Goal: Information Seeking & Learning: Learn about a topic

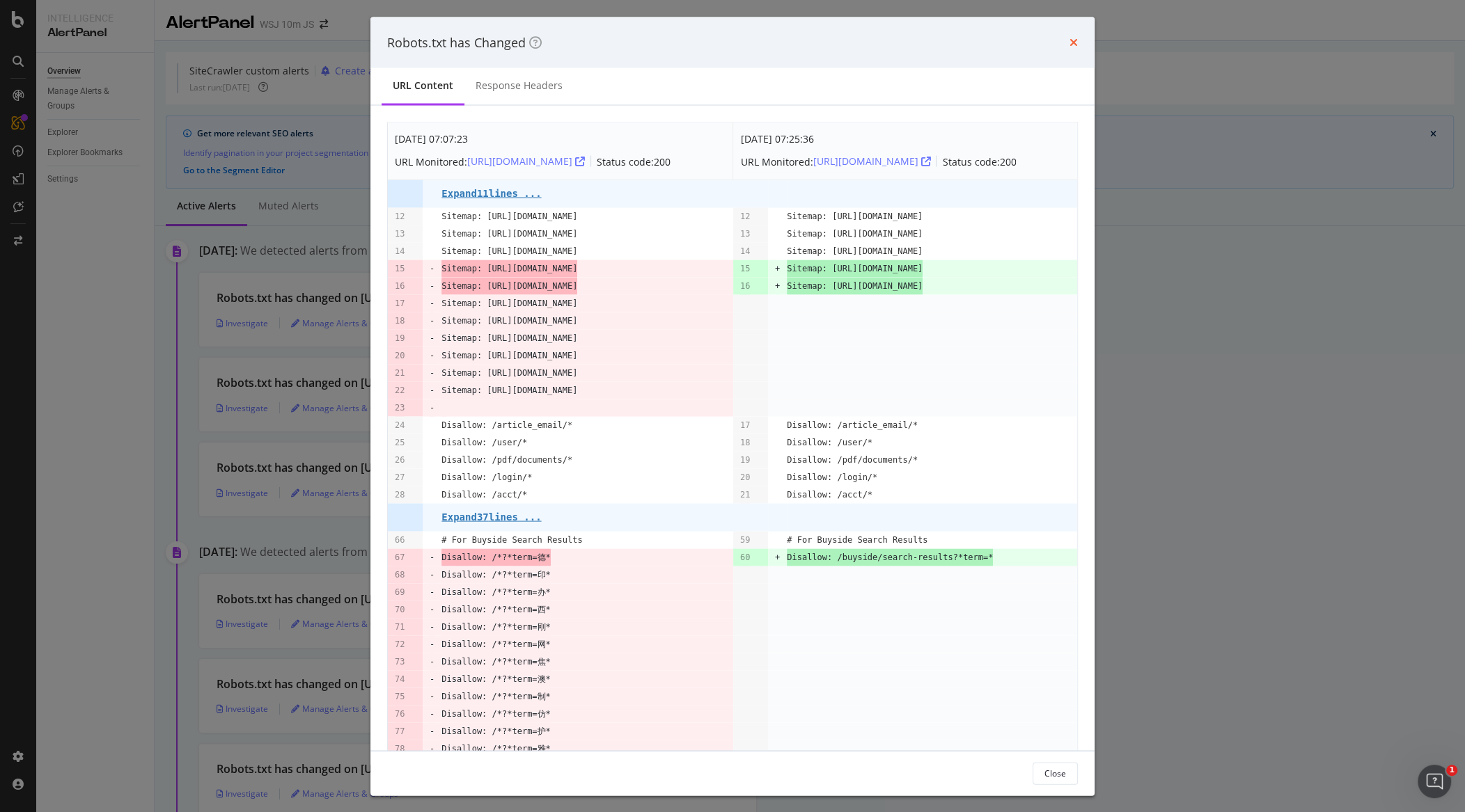
click at [1077, 46] on icon "times" at bounding box center [1074, 41] width 8 height 11
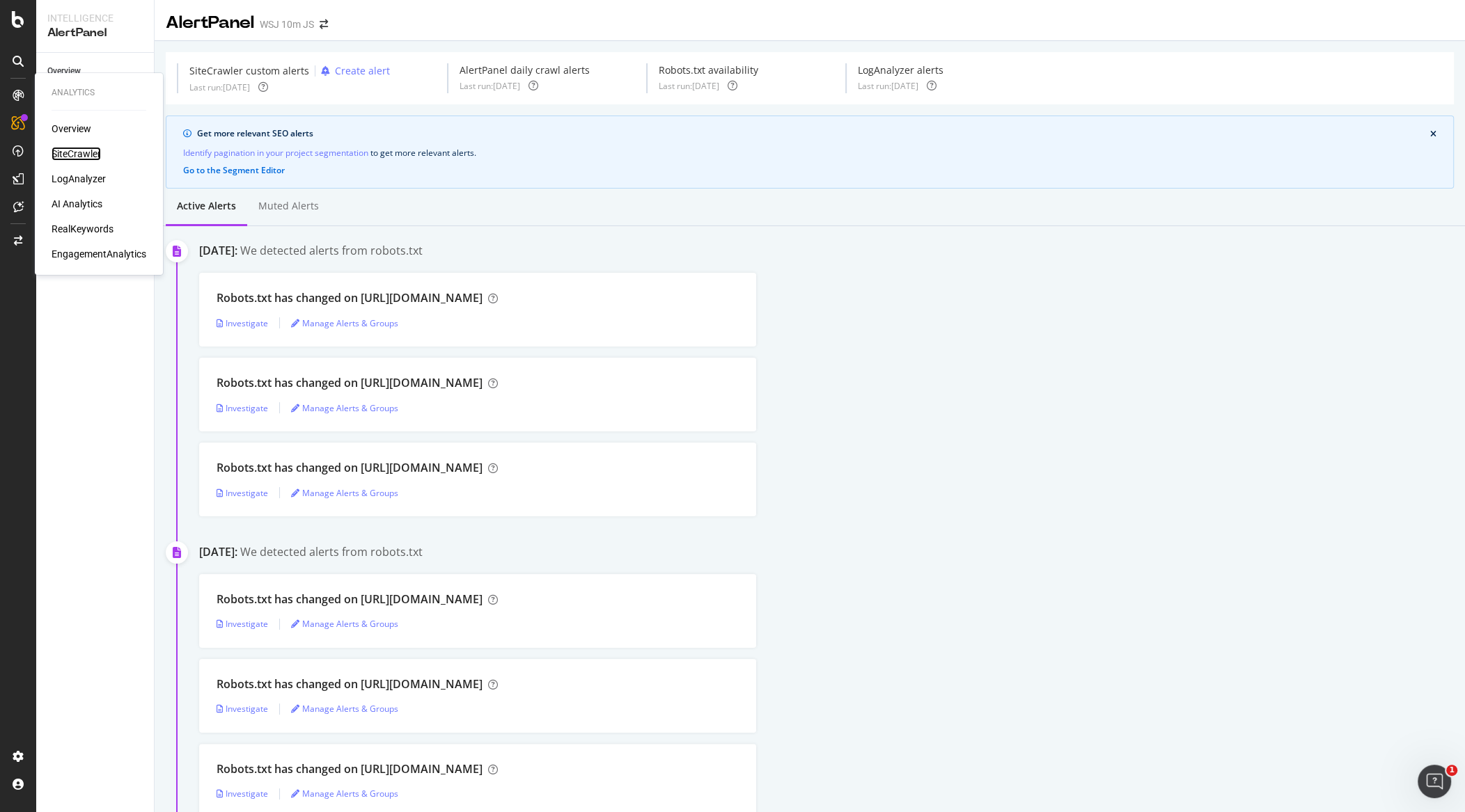
click at [70, 150] on div "SiteCrawler" at bounding box center [76, 154] width 49 height 14
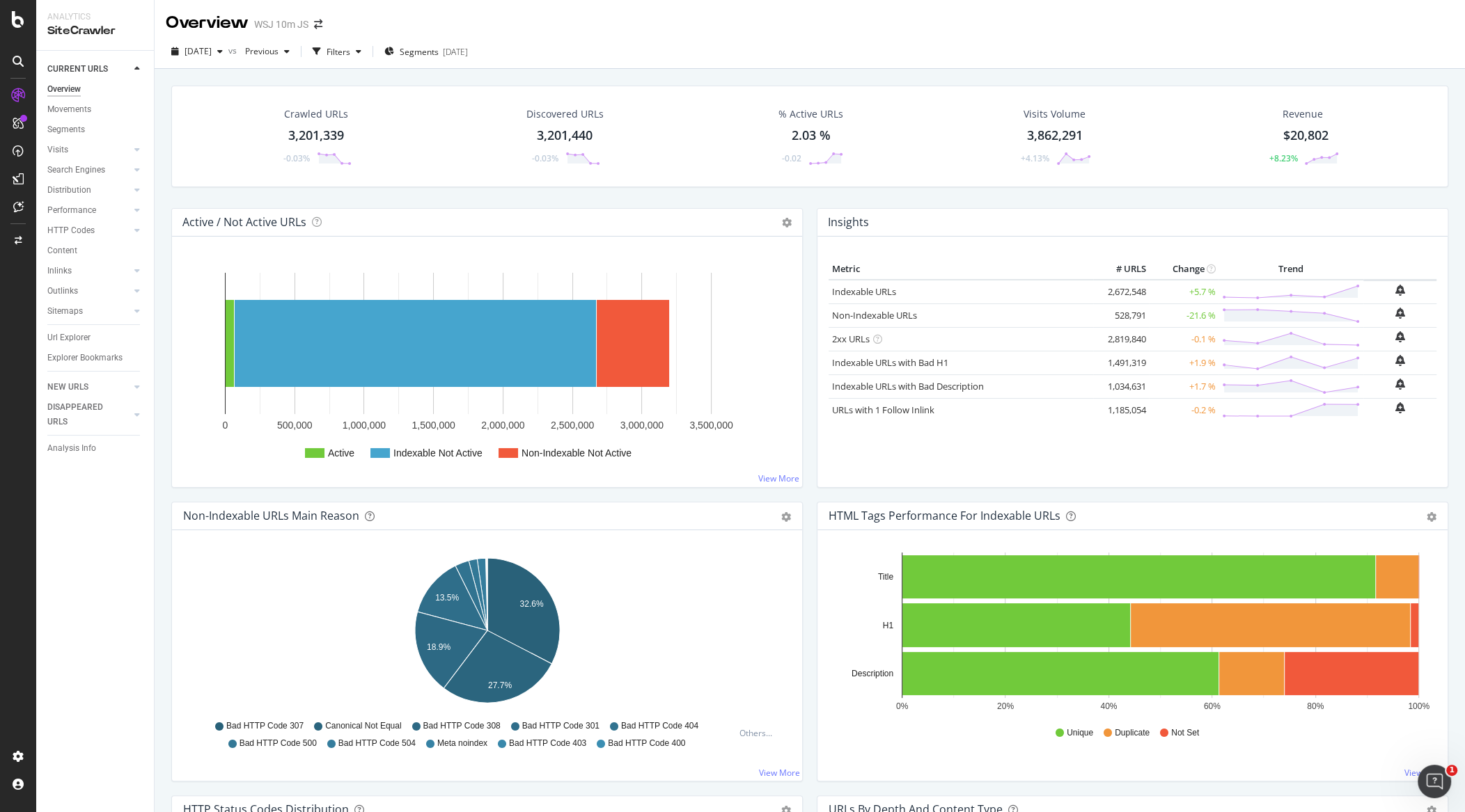
click at [319, 129] on div "3,201,339" at bounding box center [316, 135] width 55 height 18
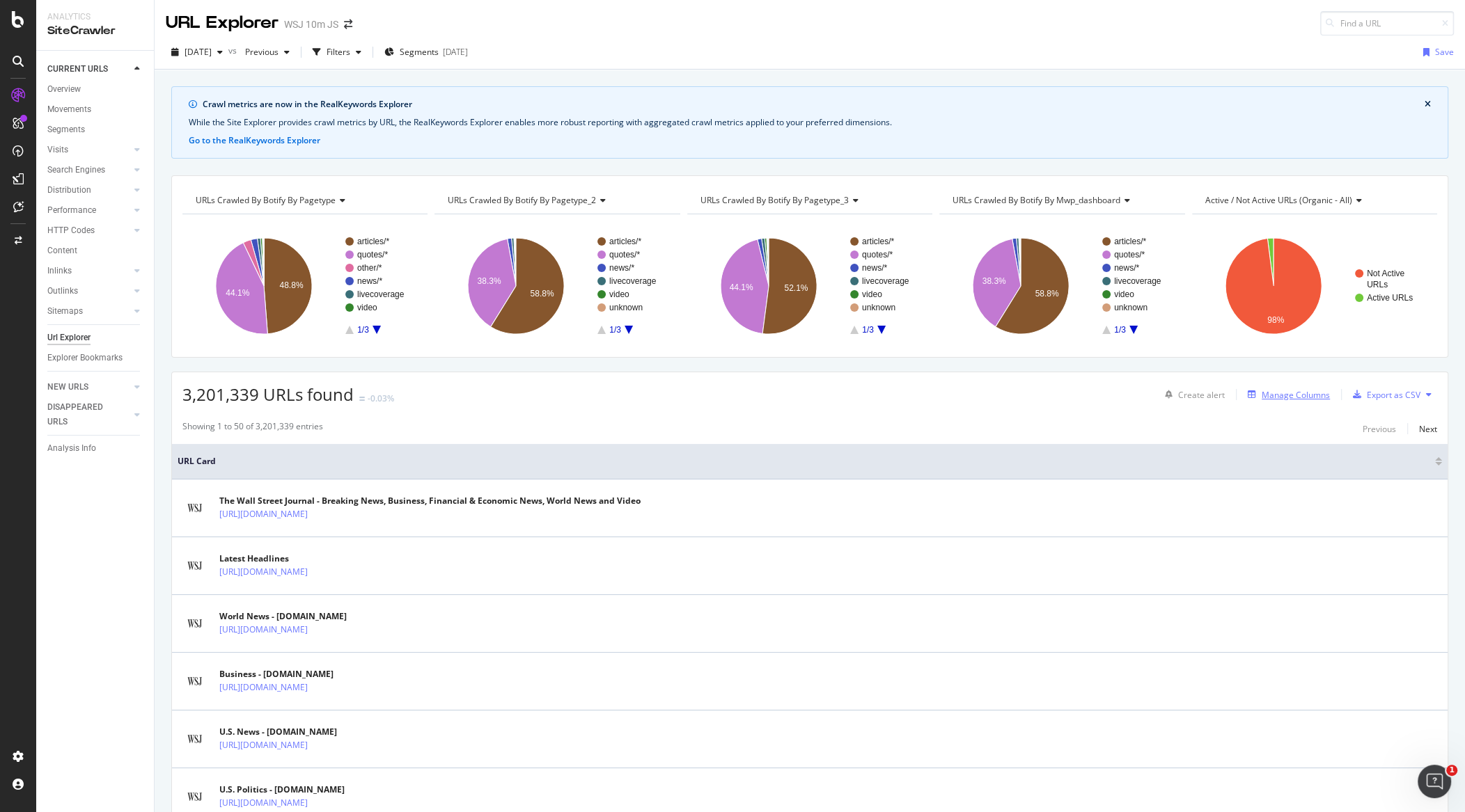
click at [1294, 391] on div "Manage Columns" at bounding box center [1295, 395] width 68 height 12
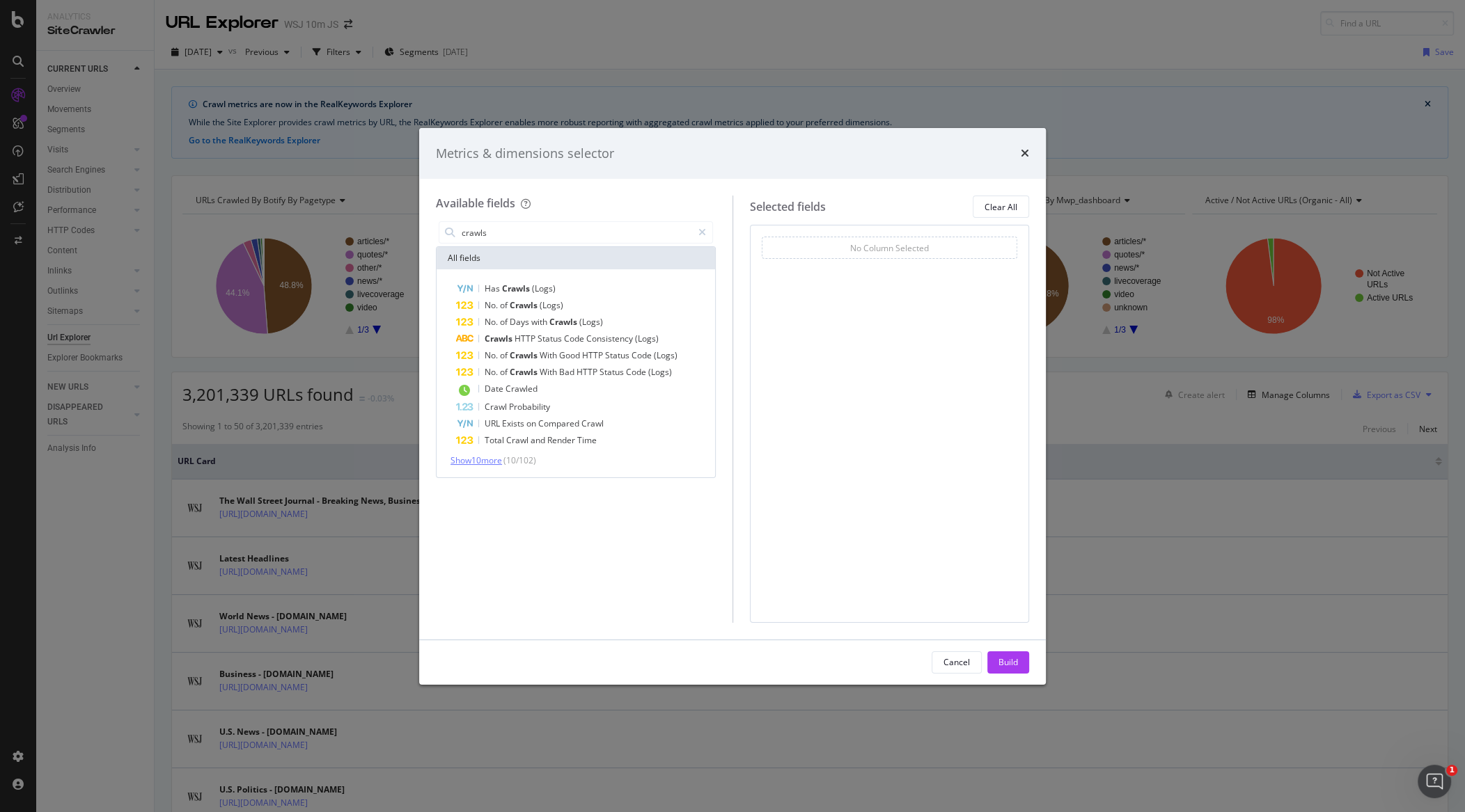
type input "crawls"
click at [498, 462] on span "Show 10 more" at bounding box center [476, 461] width 51 height 12
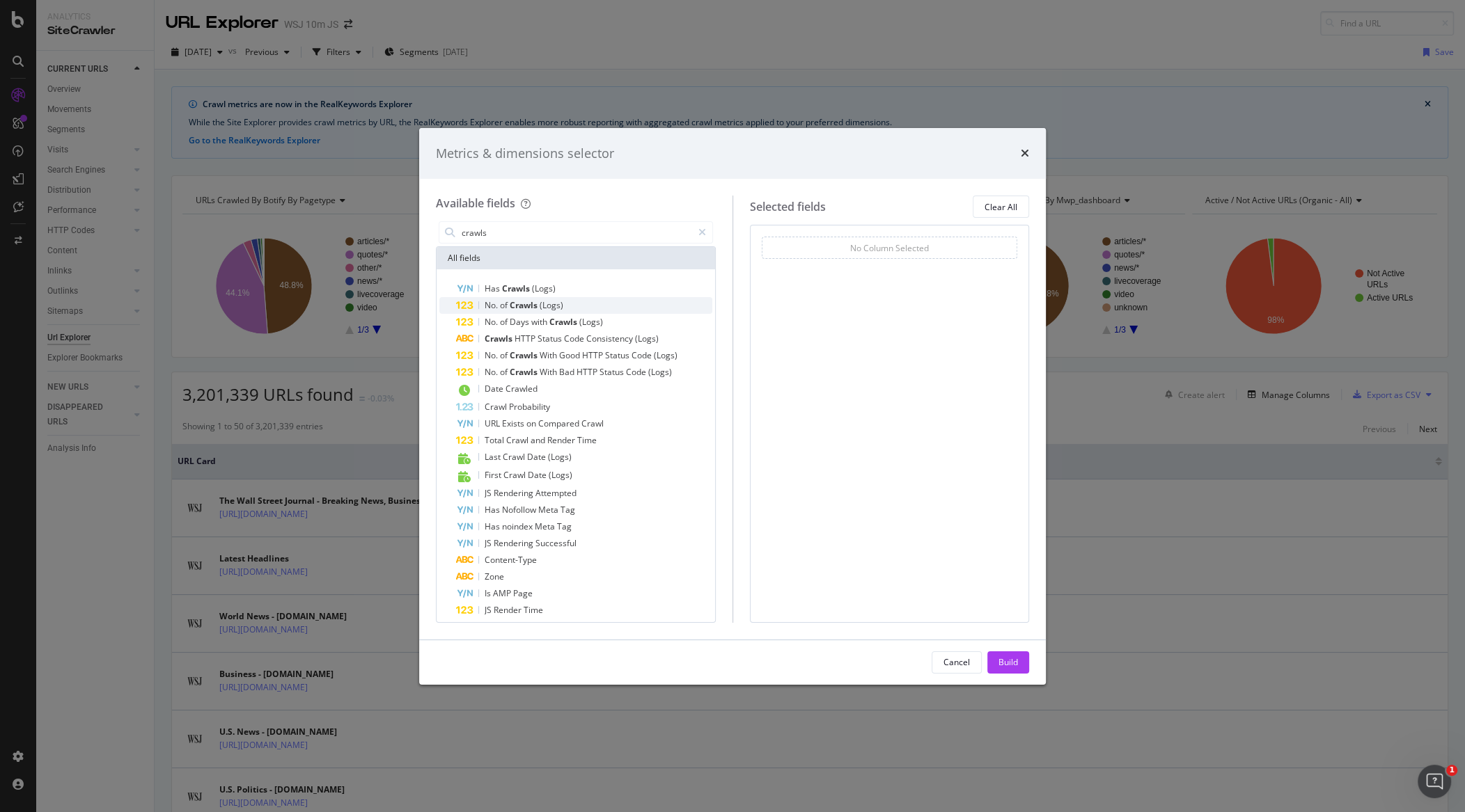
click at [579, 301] on div "No. of Crawls (Logs)" at bounding box center [584, 305] width 257 height 17
click at [1006, 661] on div "Build" at bounding box center [1009, 662] width 20 height 12
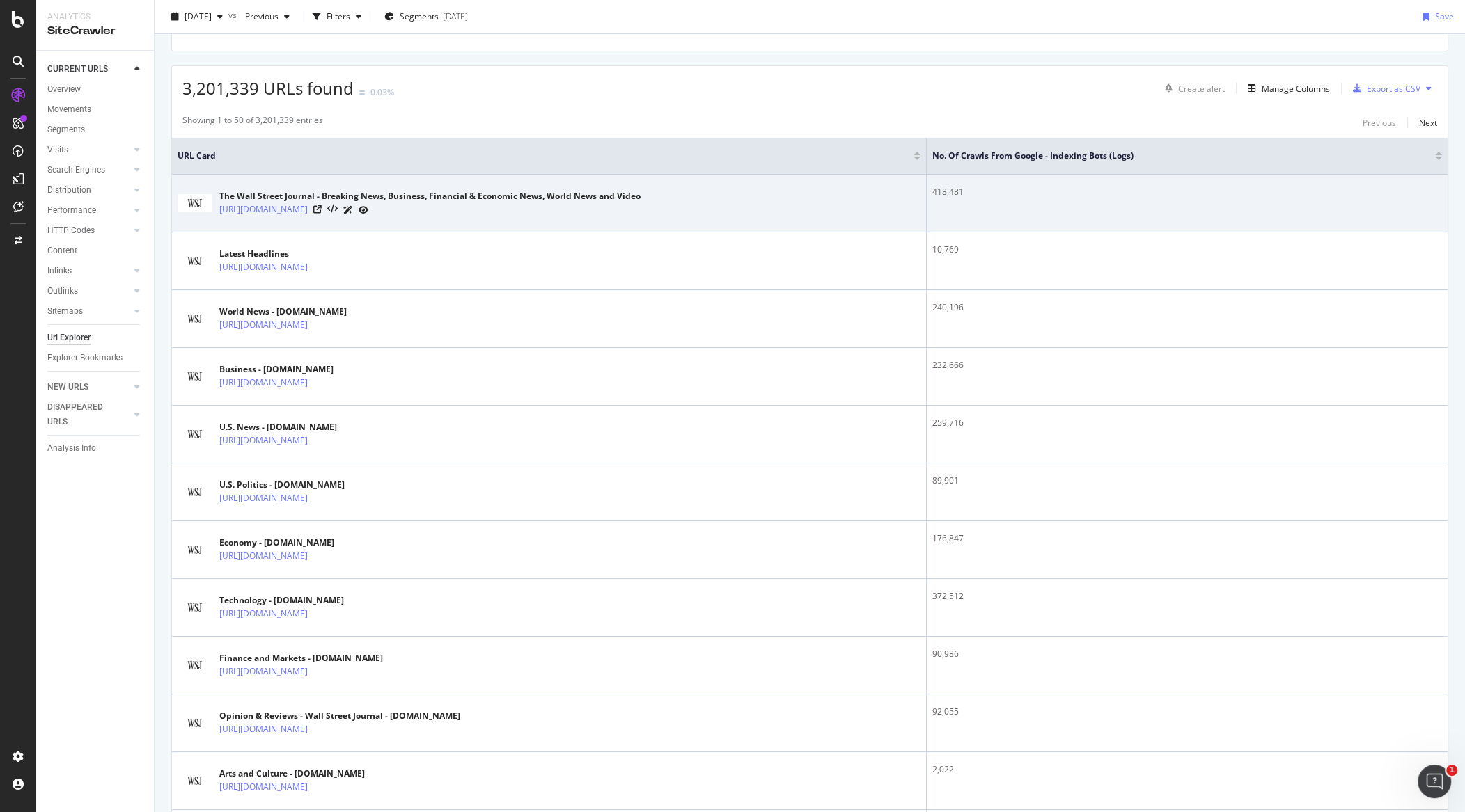
scroll to position [197, 0]
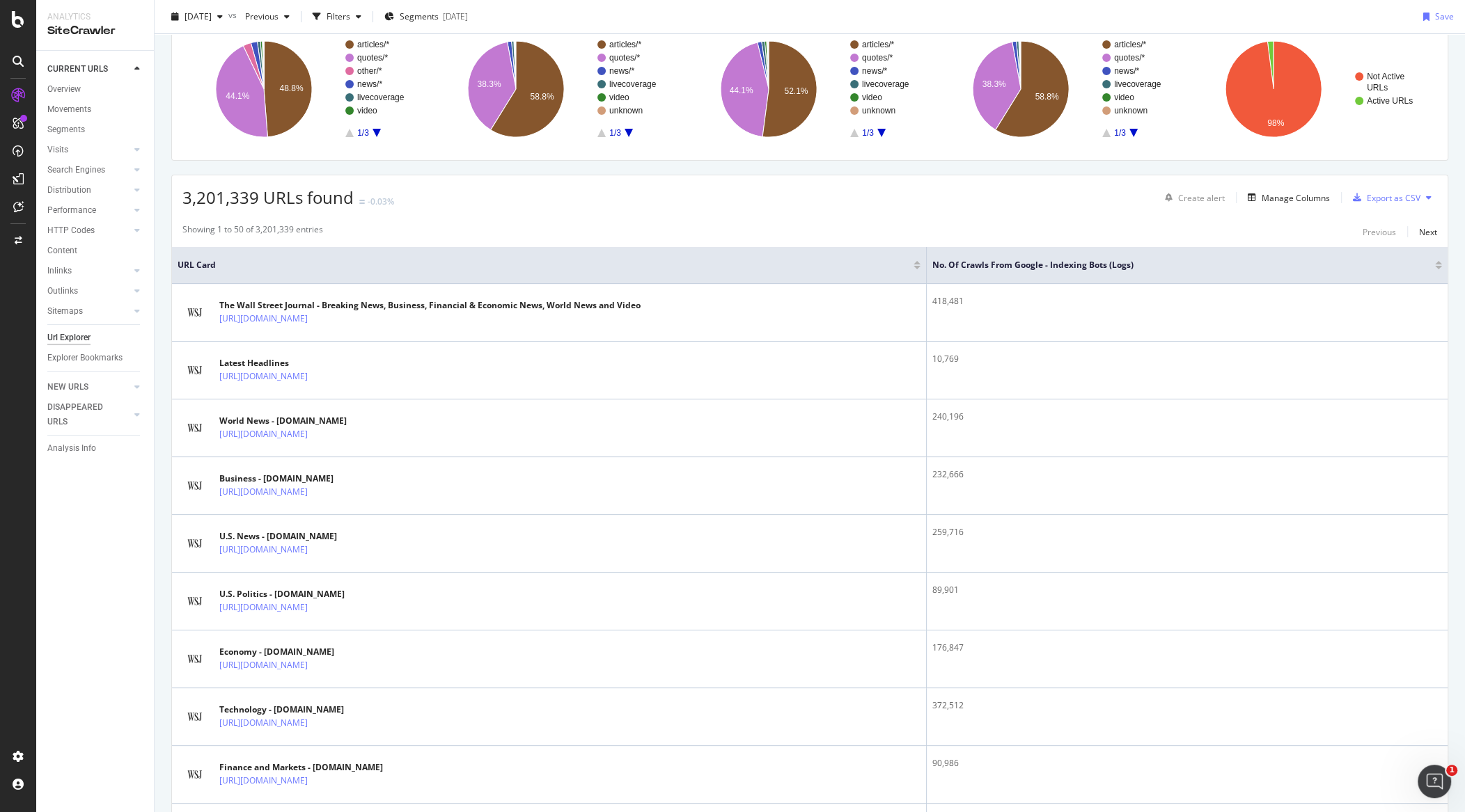
click at [1439, 265] on div at bounding box center [1438, 267] width 7 height 4
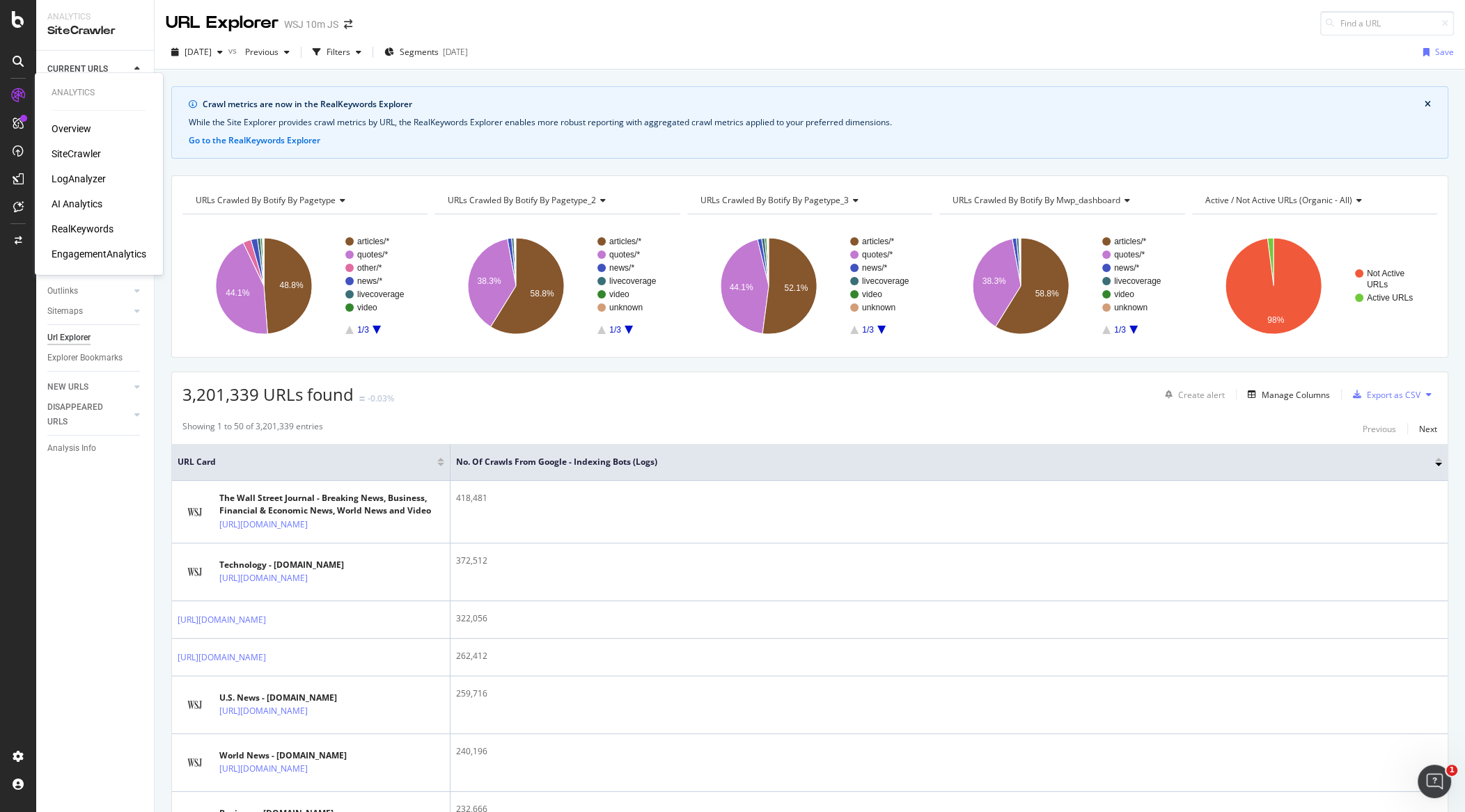
click at [86, 182] on div "LogAnalyzer" at bounding box center [78, 179] width 54 height 14
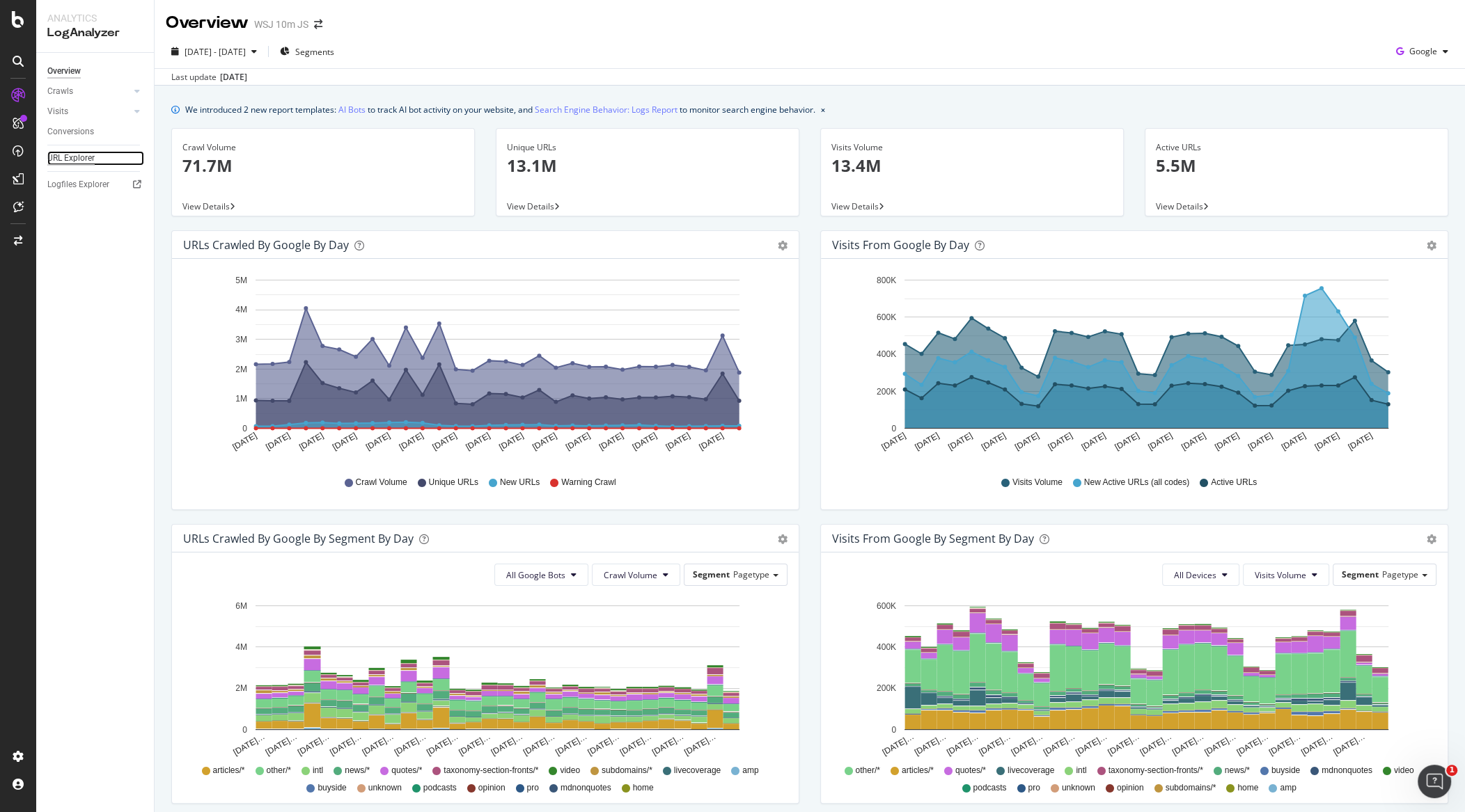
click at [79, 159] on div "URL Explorer" at bounding box center [71, 158] width 47 height 15
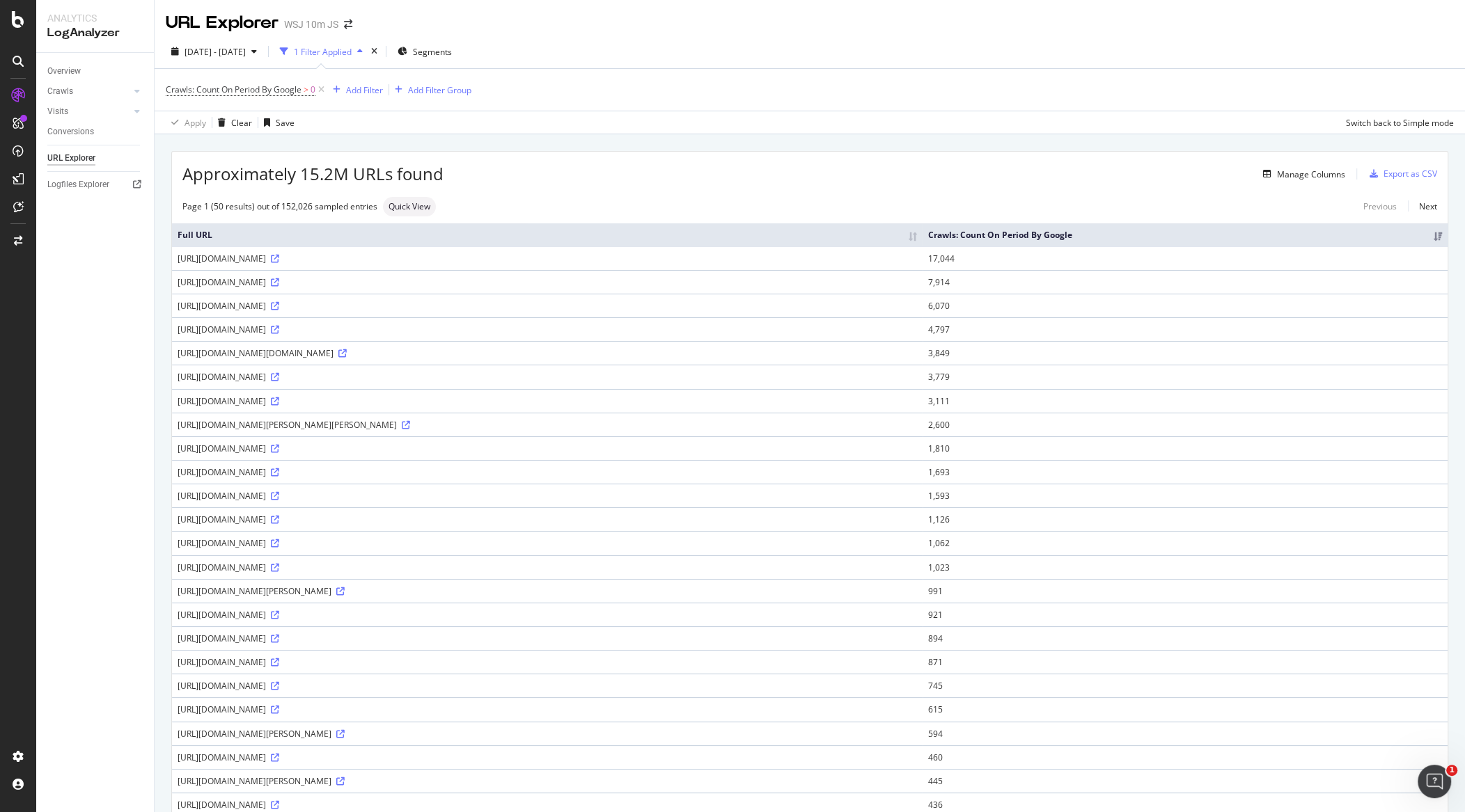
click at [1440, 247] on th "Crawls: Count On Period By Google" at bounding box center [1186, 234] width 525 height 23
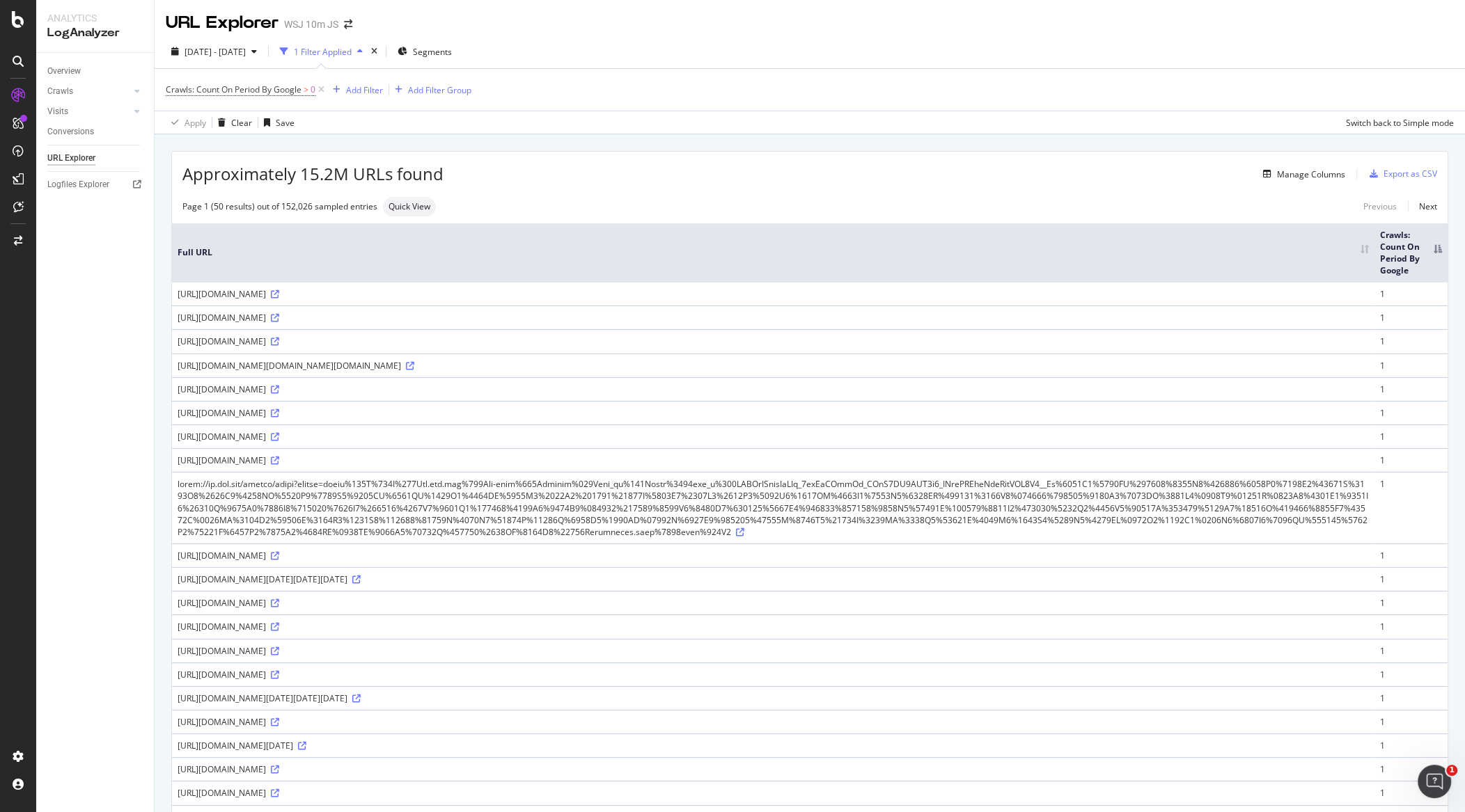
click at [1440, 249] on th "Crawls: Count On Period By Google" at bounding box center [1412, 253] width 73 height 59
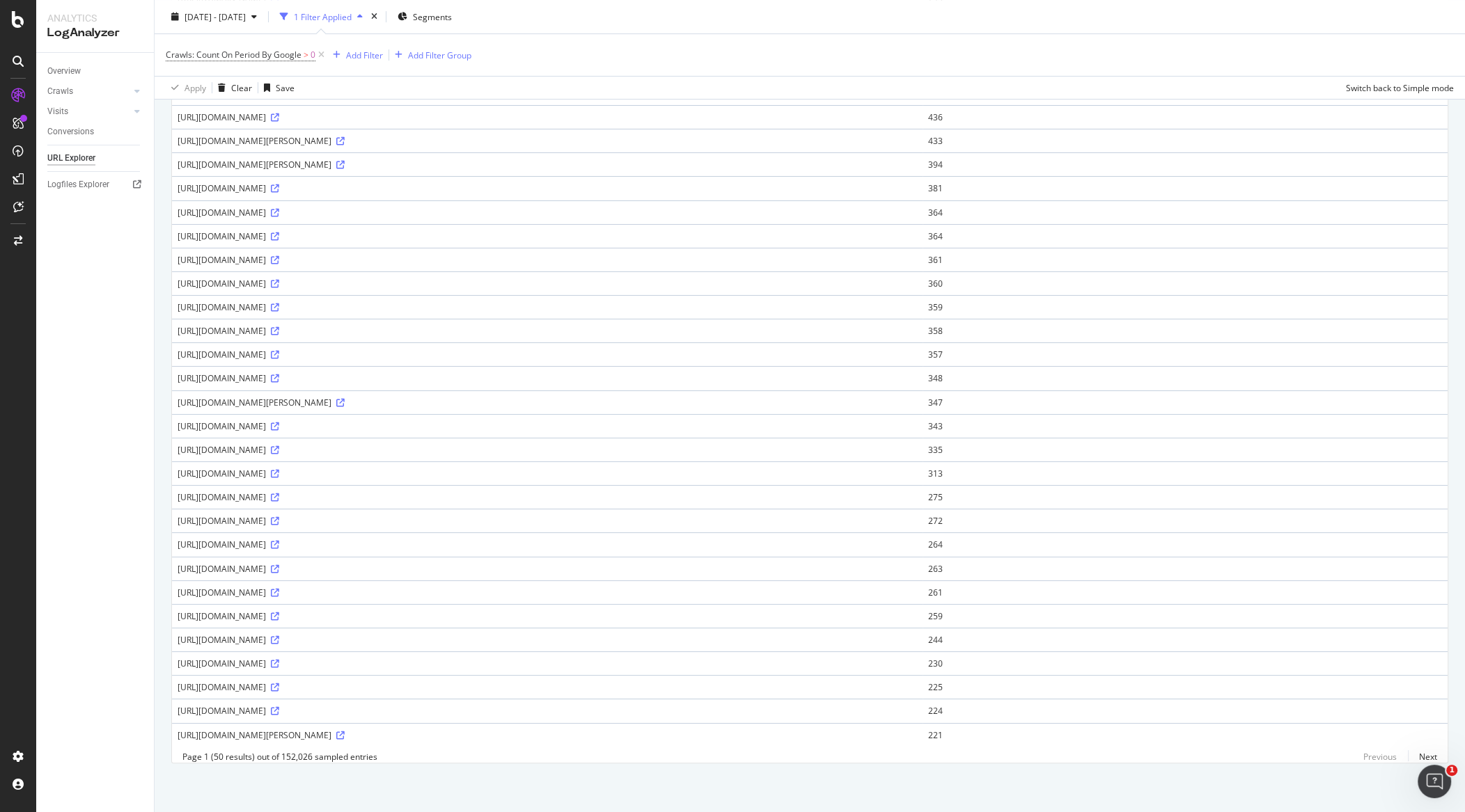
scroll to position [768, 0]
click at [1429, 755] on link "Next" at bounding box center [1424, 757] width 30 height 20
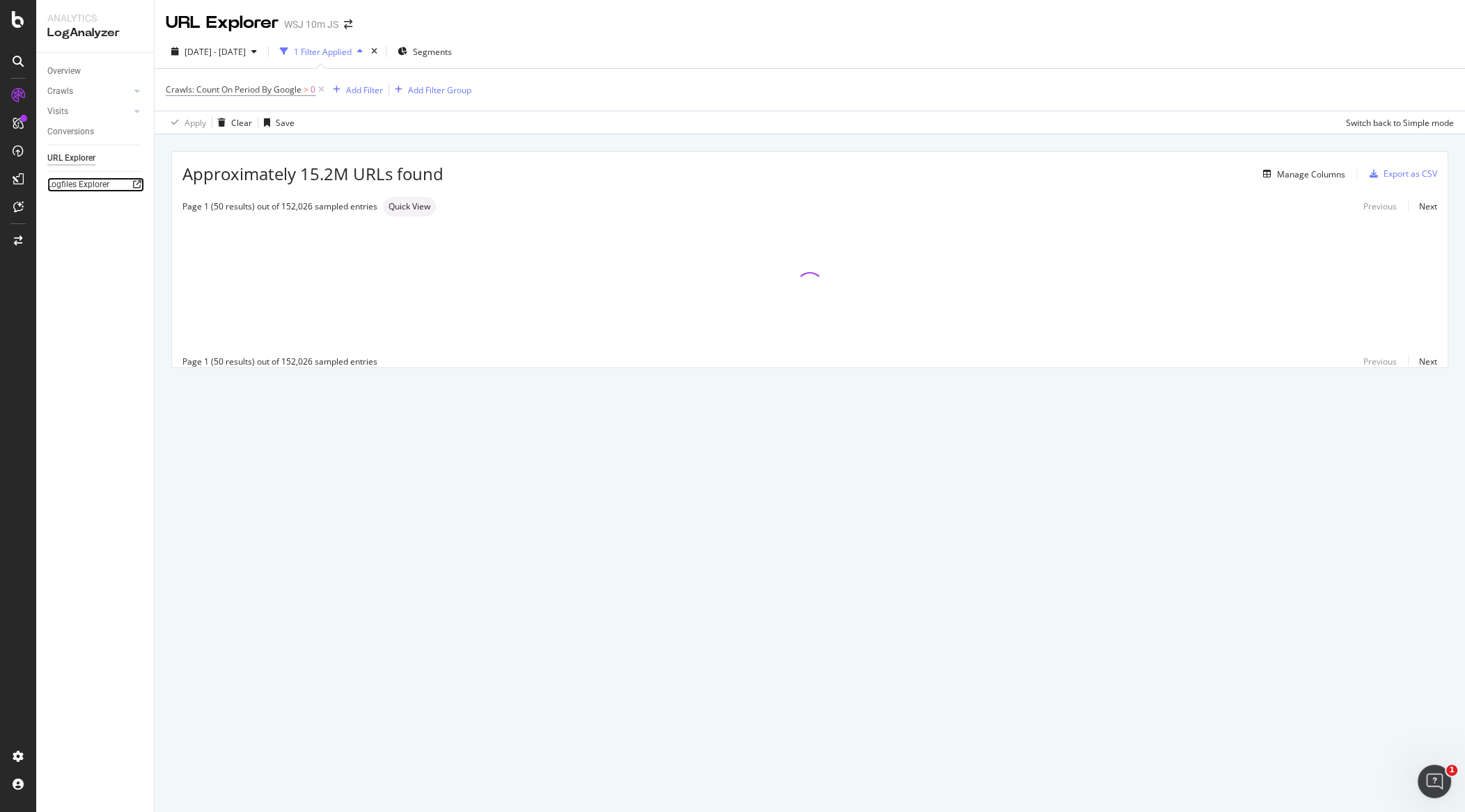
click at [126, 185] on link "Logfiles Explorer" at bounding box center [96, 185] width 97 height 15
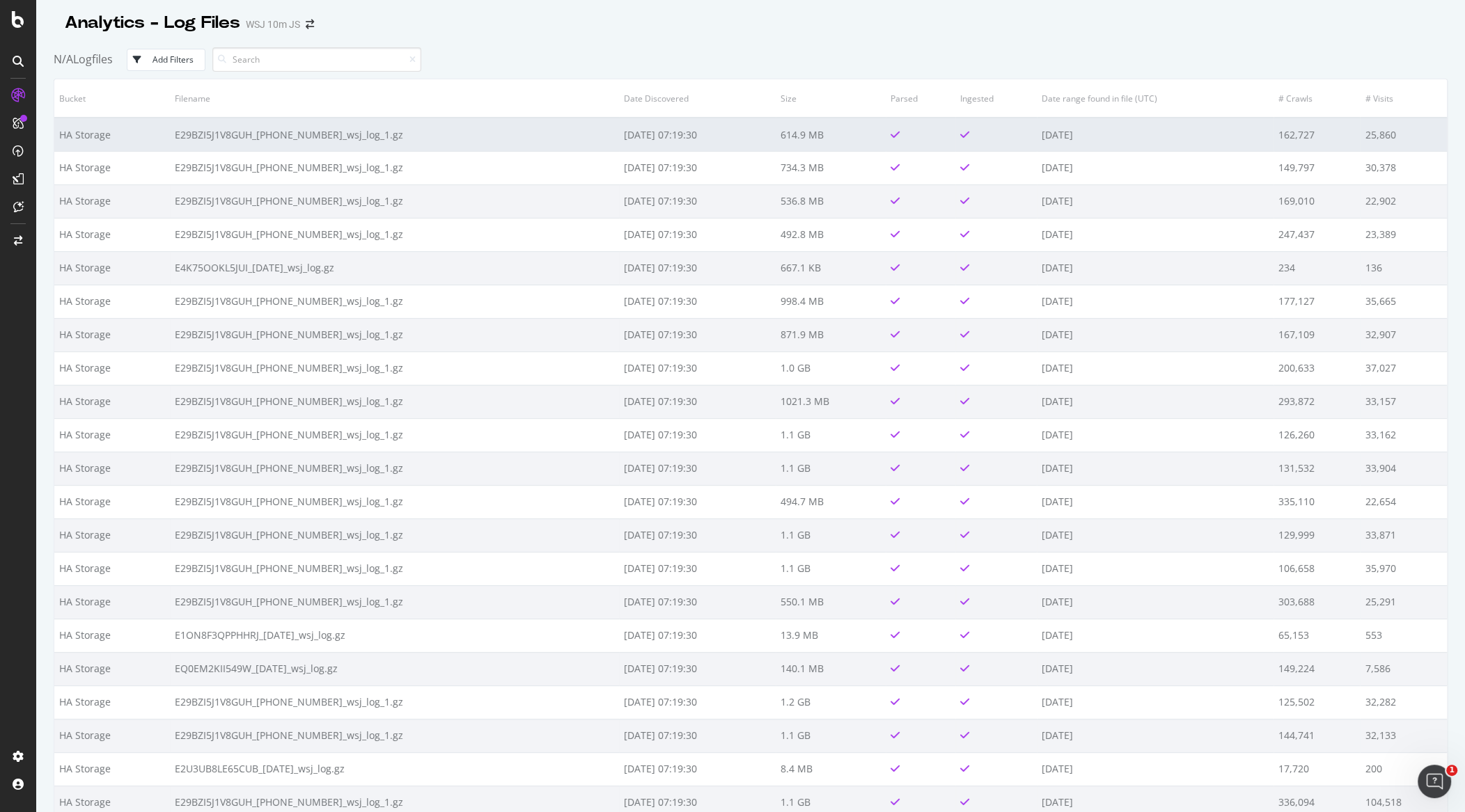
click at [297, 134] on td "E29BZI5J1V8GUH_2025-10-12-05_wsj_log_1.gz" at bounding box center [394, 134] width 449 height 34
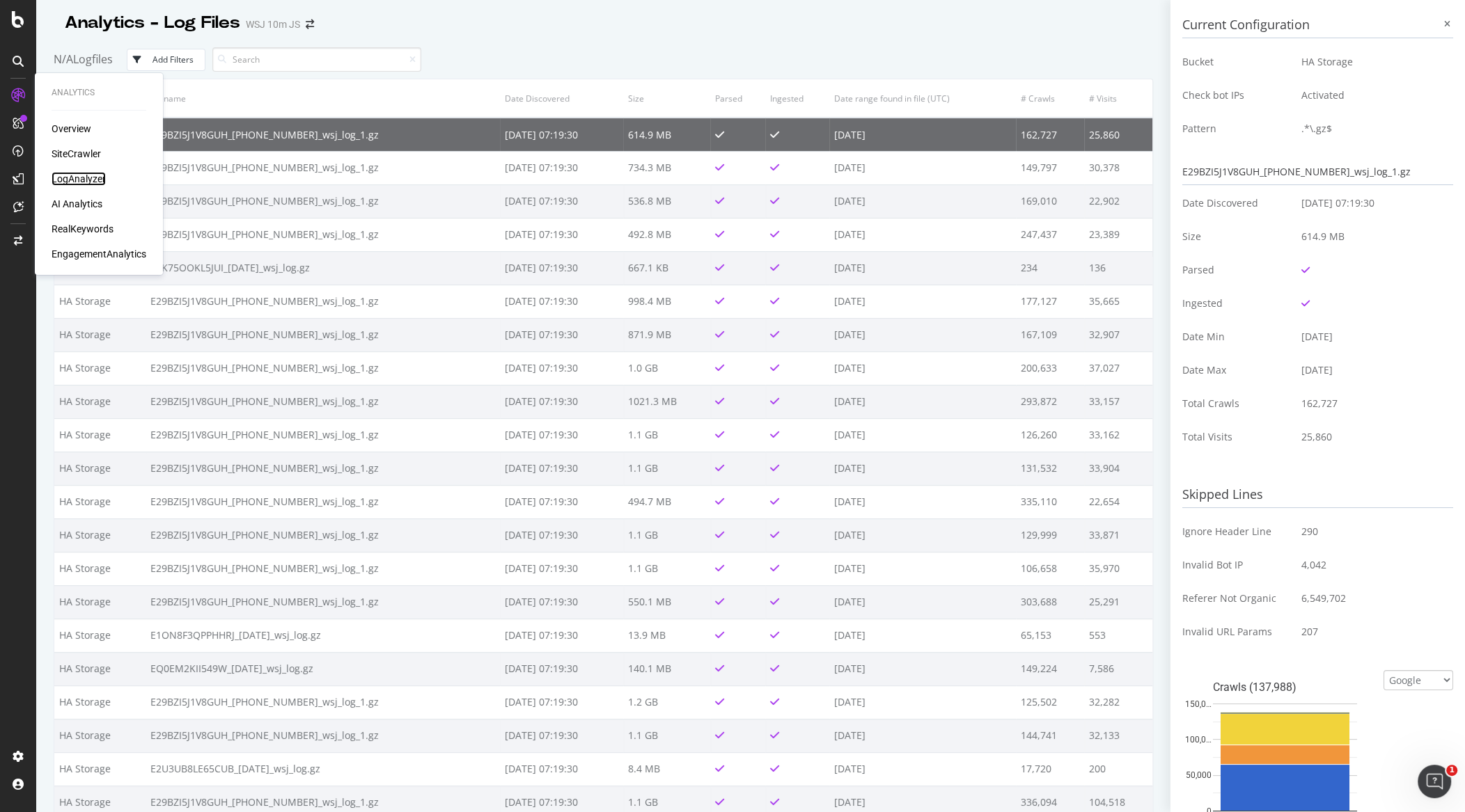
click at [76, 176] on div "LogAnalyzer" at bounding box center [78, 179] width 54 height 14
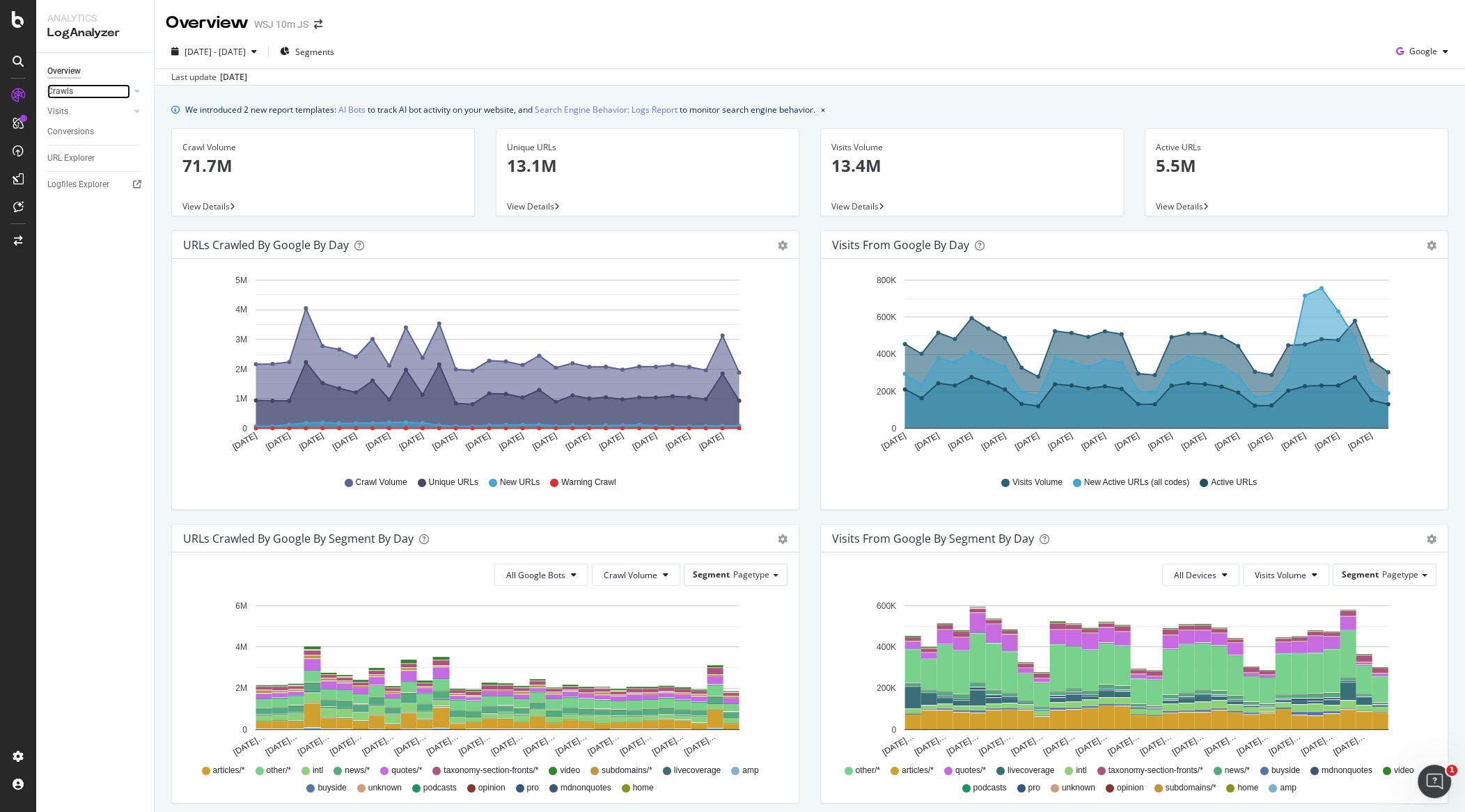
click at [78, 94] on link "Crawls" at bounding box center [89, 91] width 83 height 15
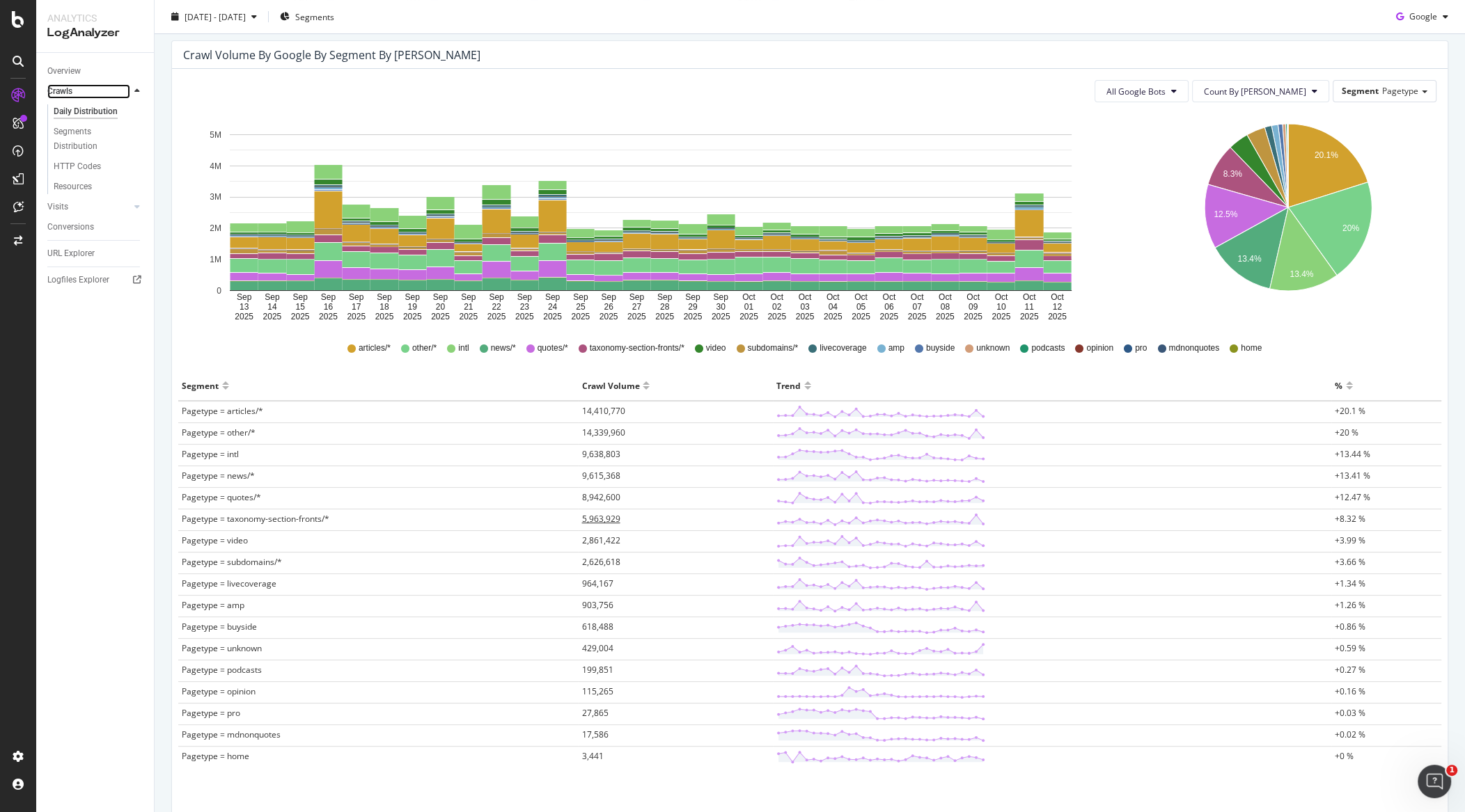
scroll to position [138, 0]
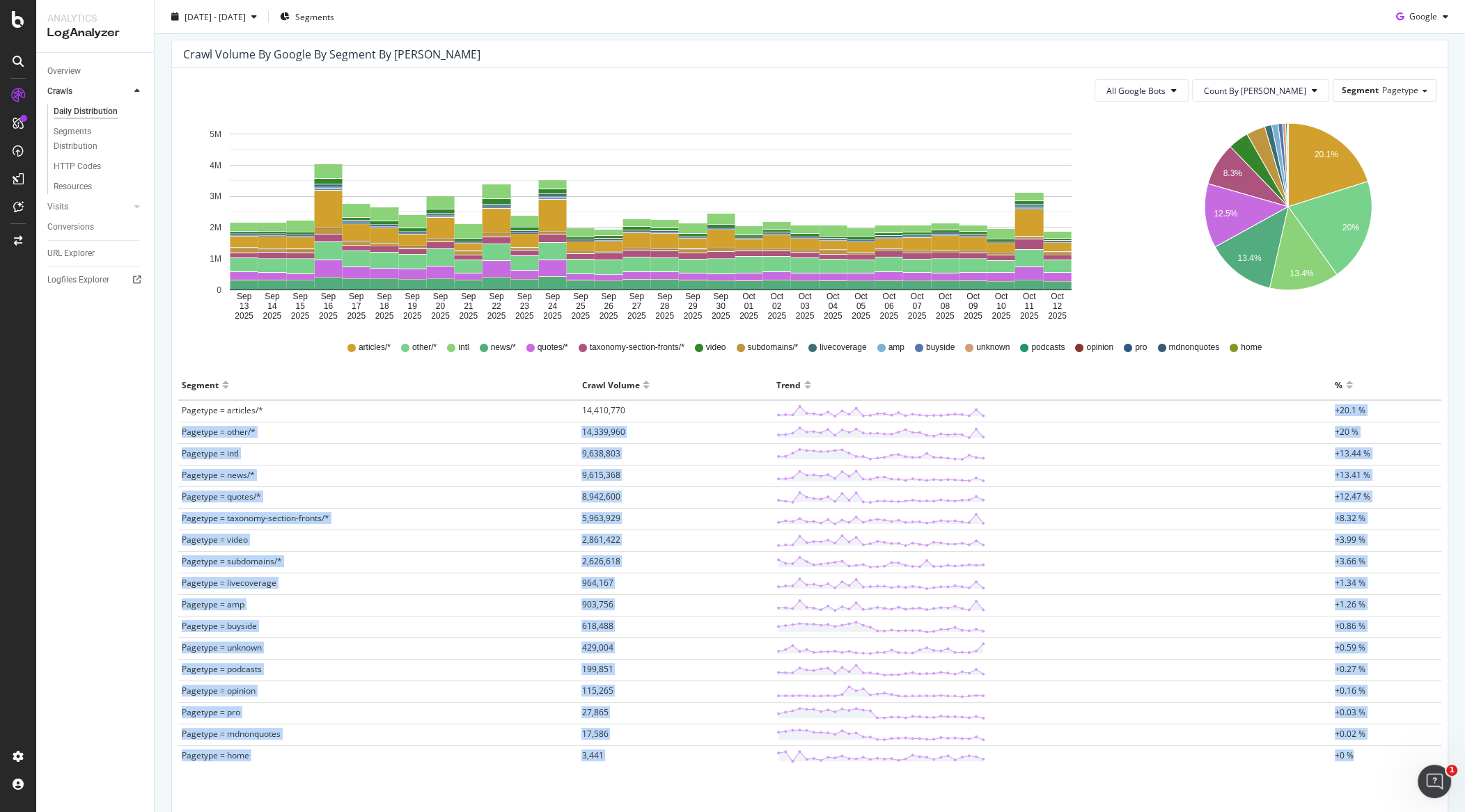
drag, startPoint x: 1338, startPoint y: 407, endPoint x: 1361, endPoint y: 748, distance: 341.8
click at [1361, 747] on tbody "Pagetype = articles/* 14,410,770 +20.1 % Pagetype = other/* 14,339,960 +20 % Pa…" at bounding box center [810, 584] width 1264 height 367
copy tbody "+20.1 % Pagetype = other/* 14,339,960 +20 % Pagetype = intl 9,638,803 +13.44 % …"
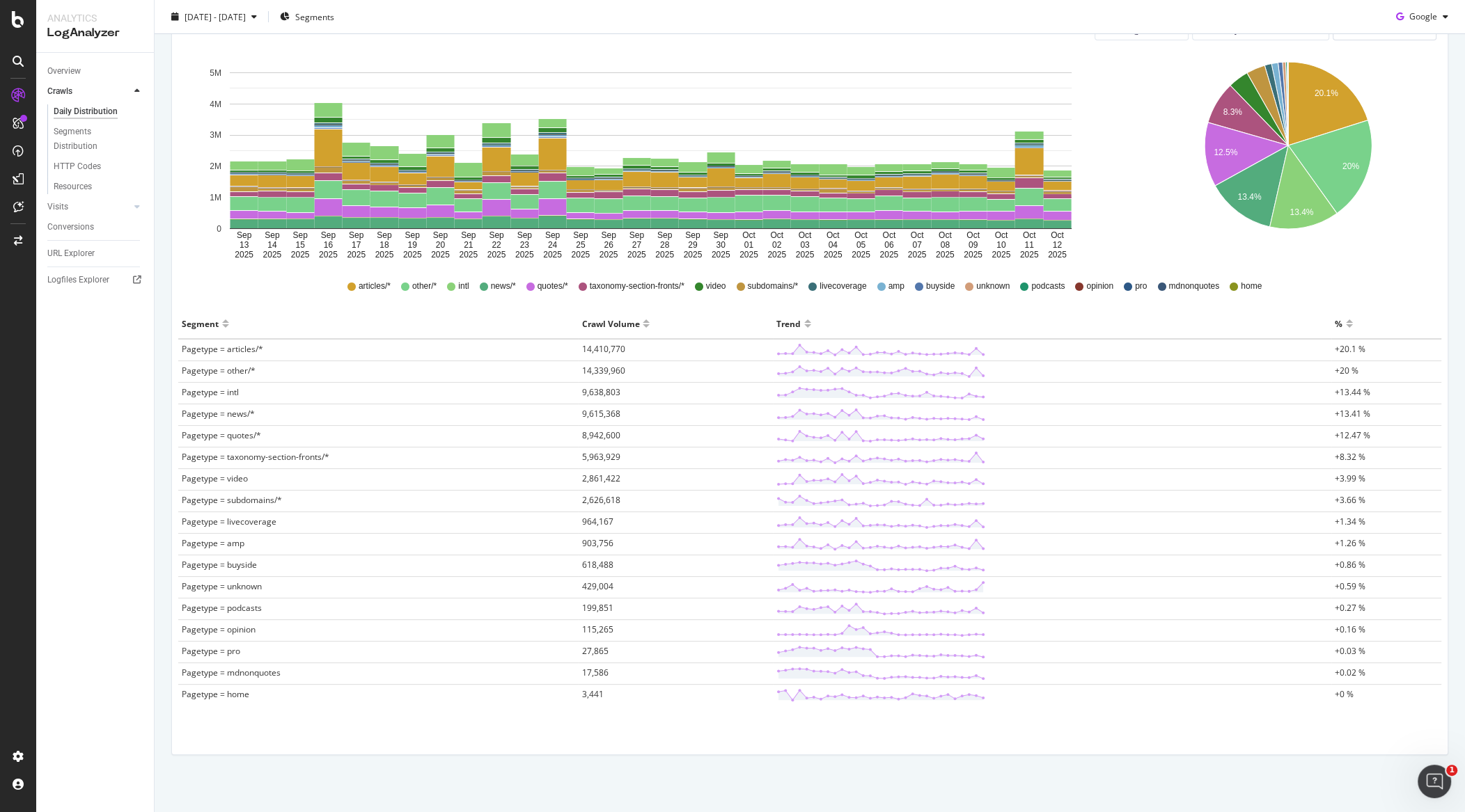
click at [1180, 734] on div "All Google Bots Count By Day Segment Pagetype Hold CMD (⌘) while clicking to fi…" at bounding box center [810, 381] width 1275 height 748
click at [66, 135] on div "Segments Distribution" at bounding box center [92, 139] width 77 height 30
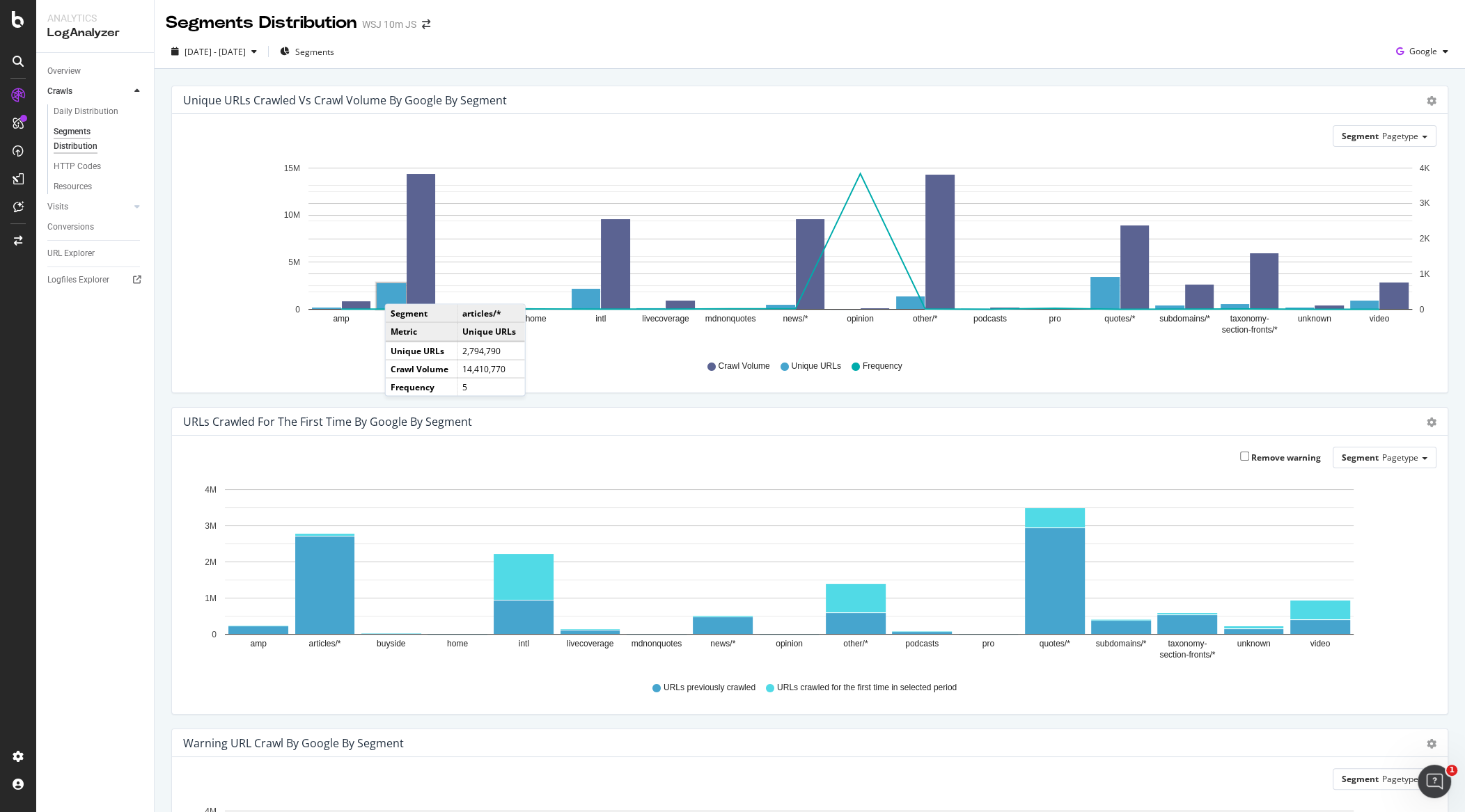
click at [399, 289] on rect "A chart." at bounding box center [392, 296] width 30 height 26
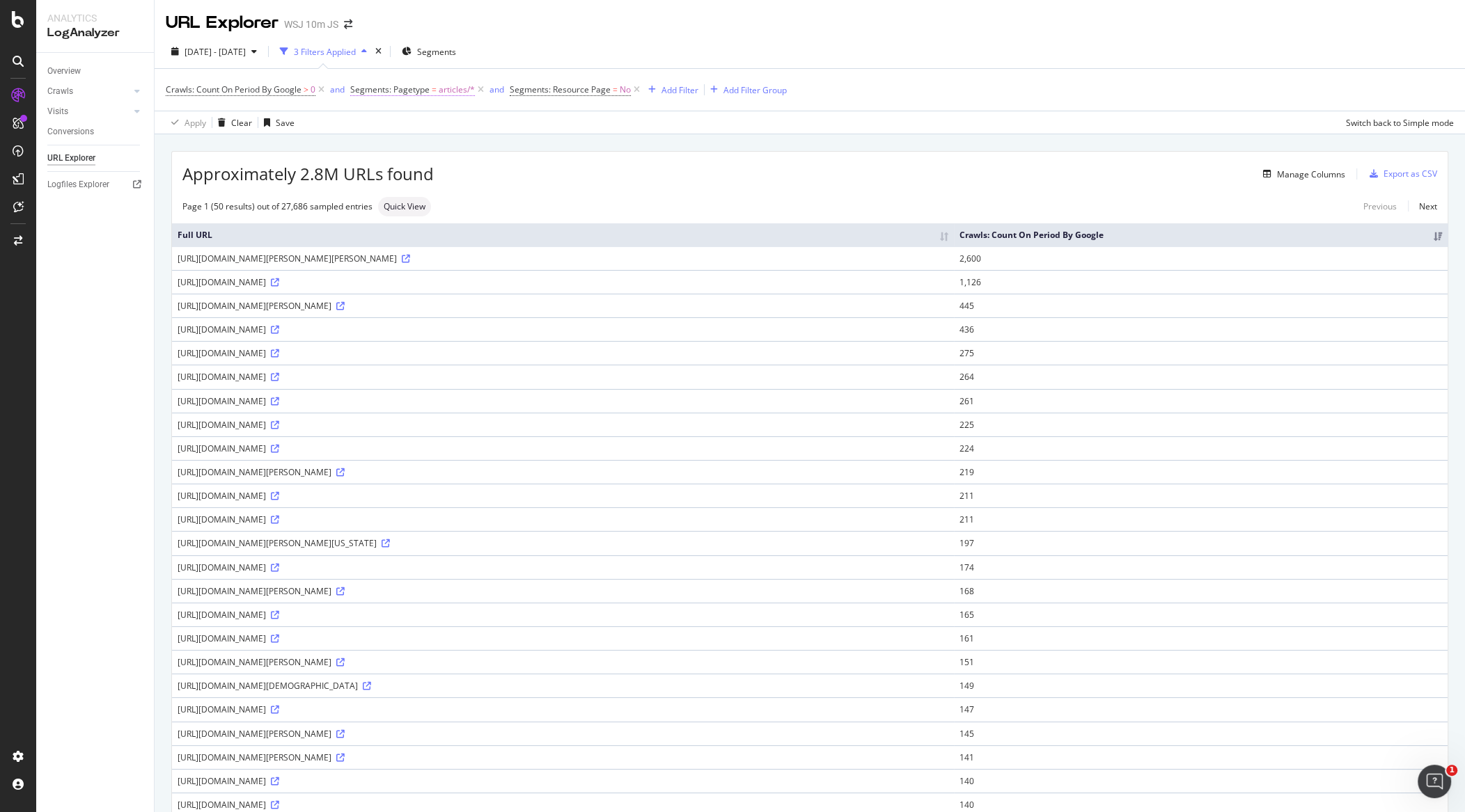
click at [408, 90] on span "Segments: Pagetype" at bounding box center [390, 90] width 79 height 12
click at [386, 147] on div at bounding box center [439, 147] width 152 height 23
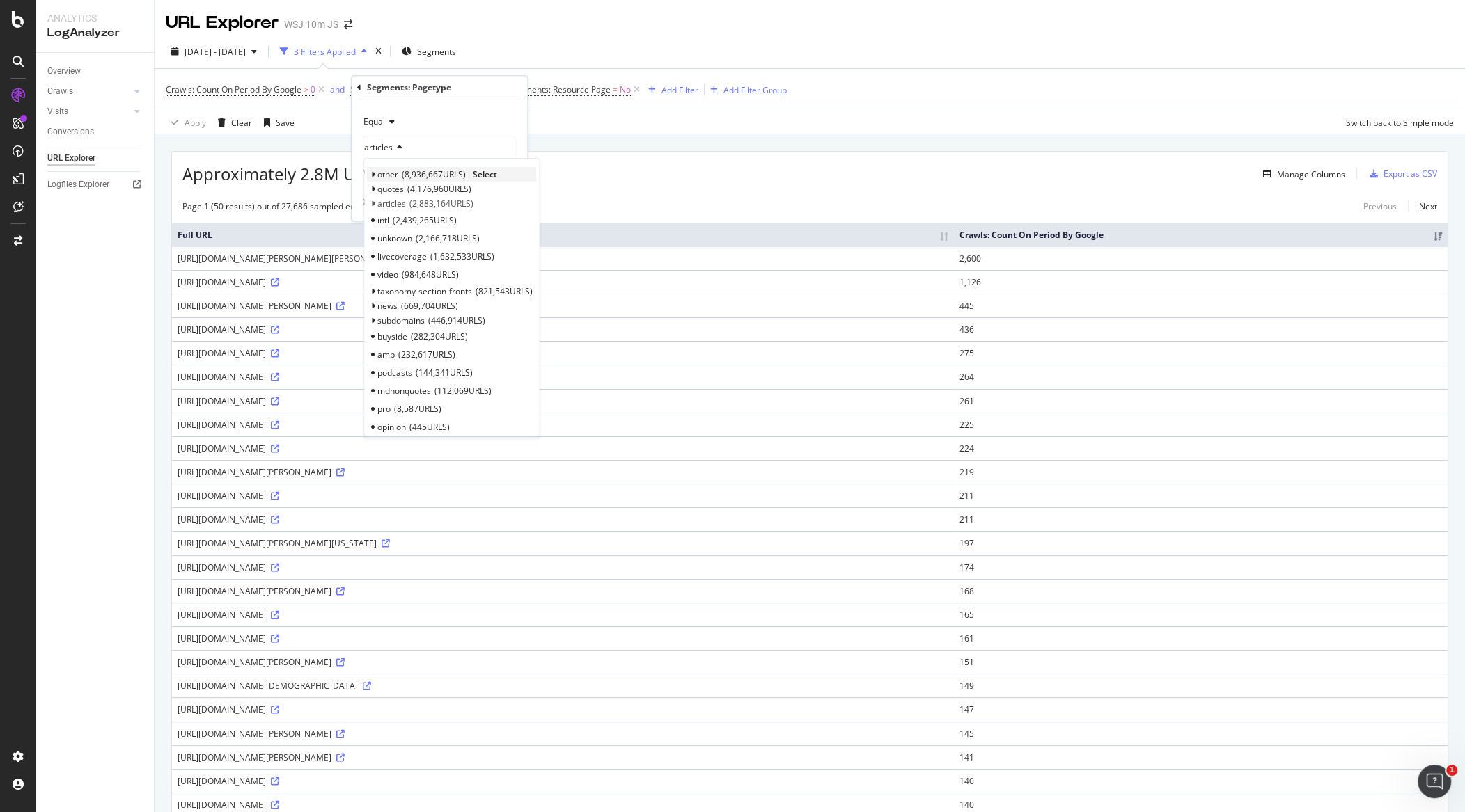
click at [373, 175] on icon at bounding box center [372, 175] width 5 height 8
click at [394, 176] on span "other" at bounding box center [387, 175] width 21 height 12
click at [393, 176] on span "other" at bounding box center [387, 175] width 21 height 12
click at [436, 187] on span "447,492 URLS" at bounding box center [439, 191] width 57 height 12
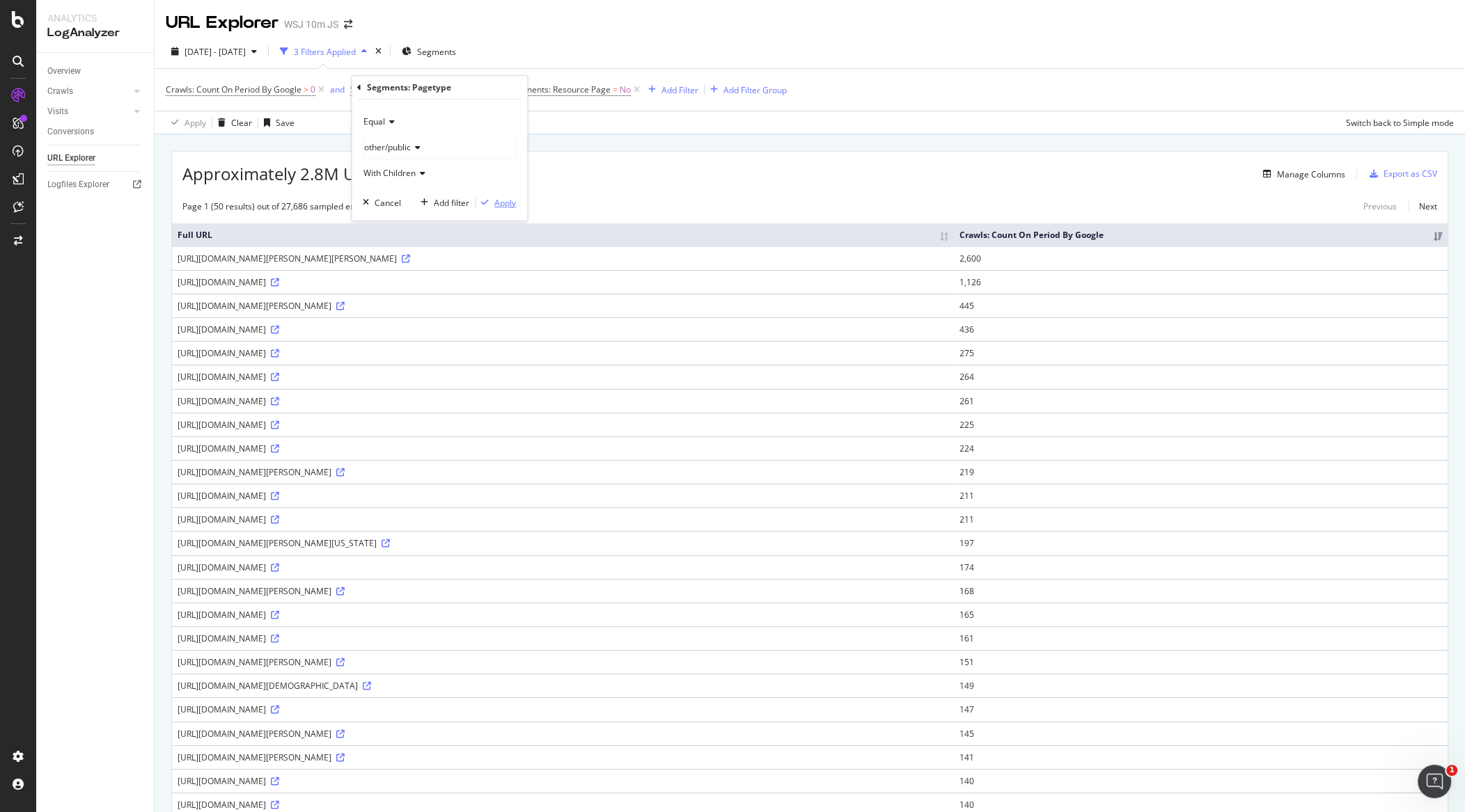
click at [492, 199] on div "button" at bounding box center [485, 202] width 19 height 8
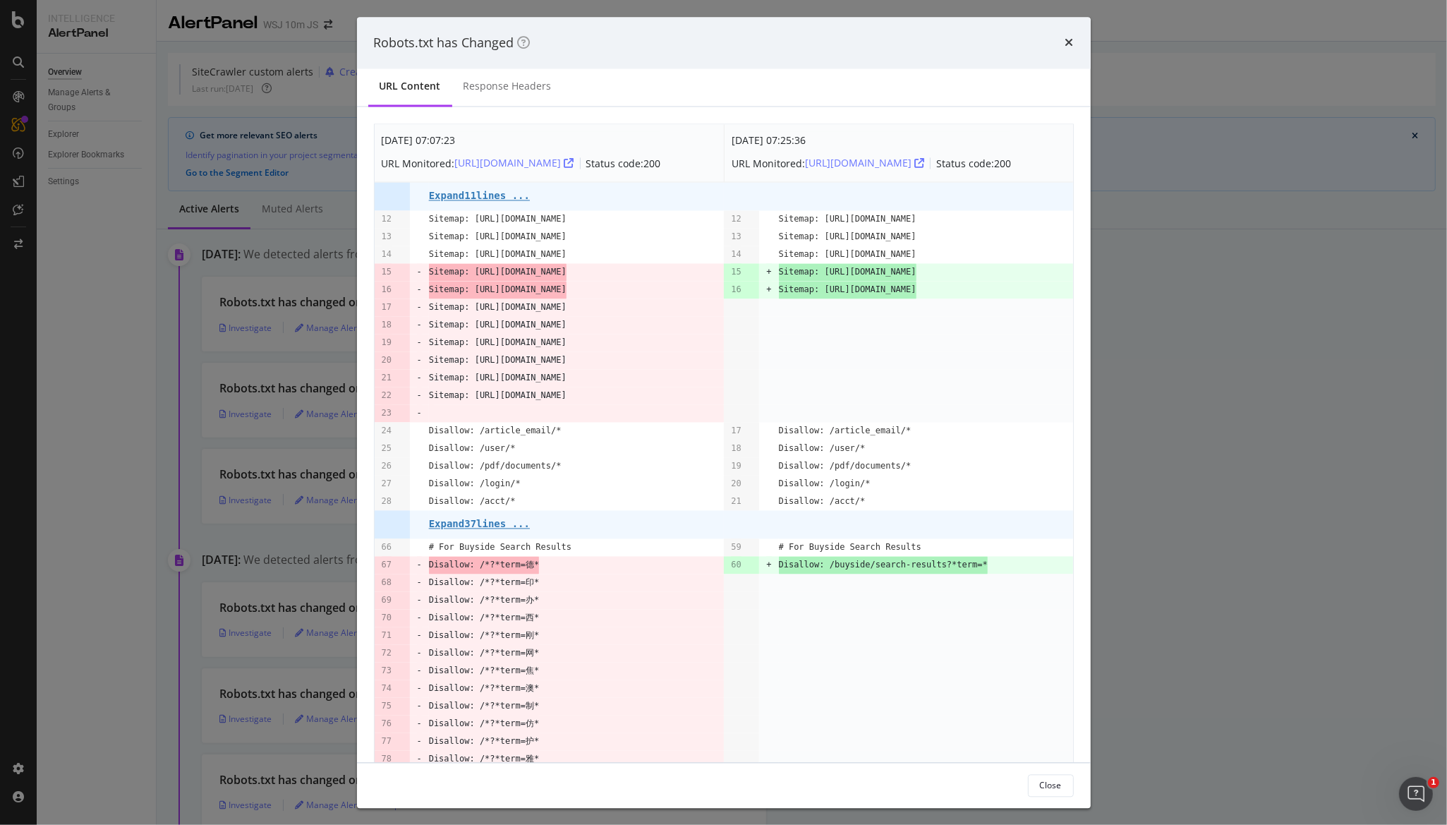
click at [248, 190] on div "Robots.txt has Changed URL Content Response Headers [DATE] 07:07:23 URL Monitor…" at bounding box center [723, 412] width 1447 height 825
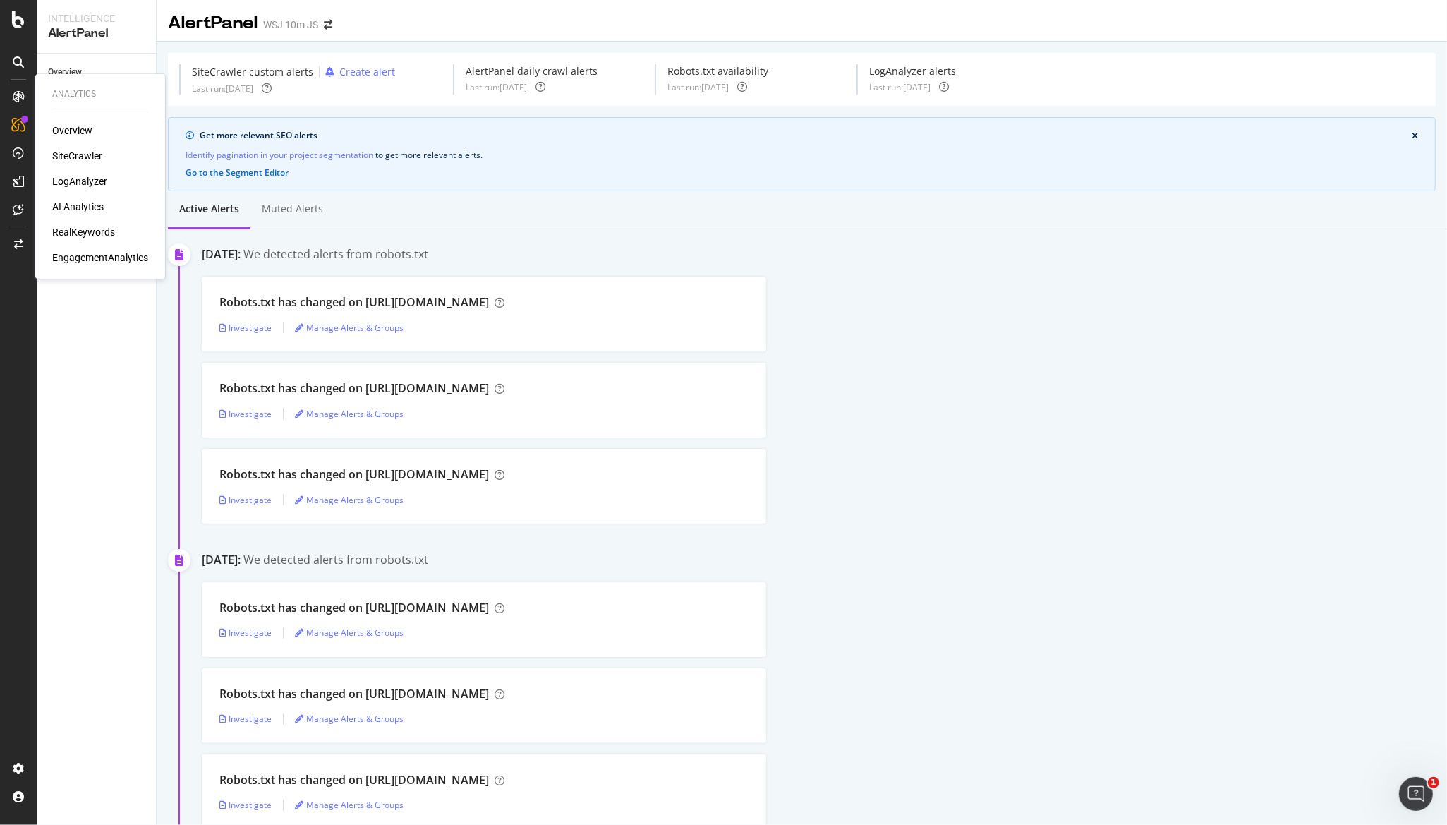
click at [71, 191] on div "Overview SiteCrawler LogAnalyzer AI Analytics RealKeywords EngagementAnalytics" at bounding box center [100, 193] width 96 height 141
click at [71, 186] on div "LogAnalyzer" at bounding box center [79, 181] width 55 height 14
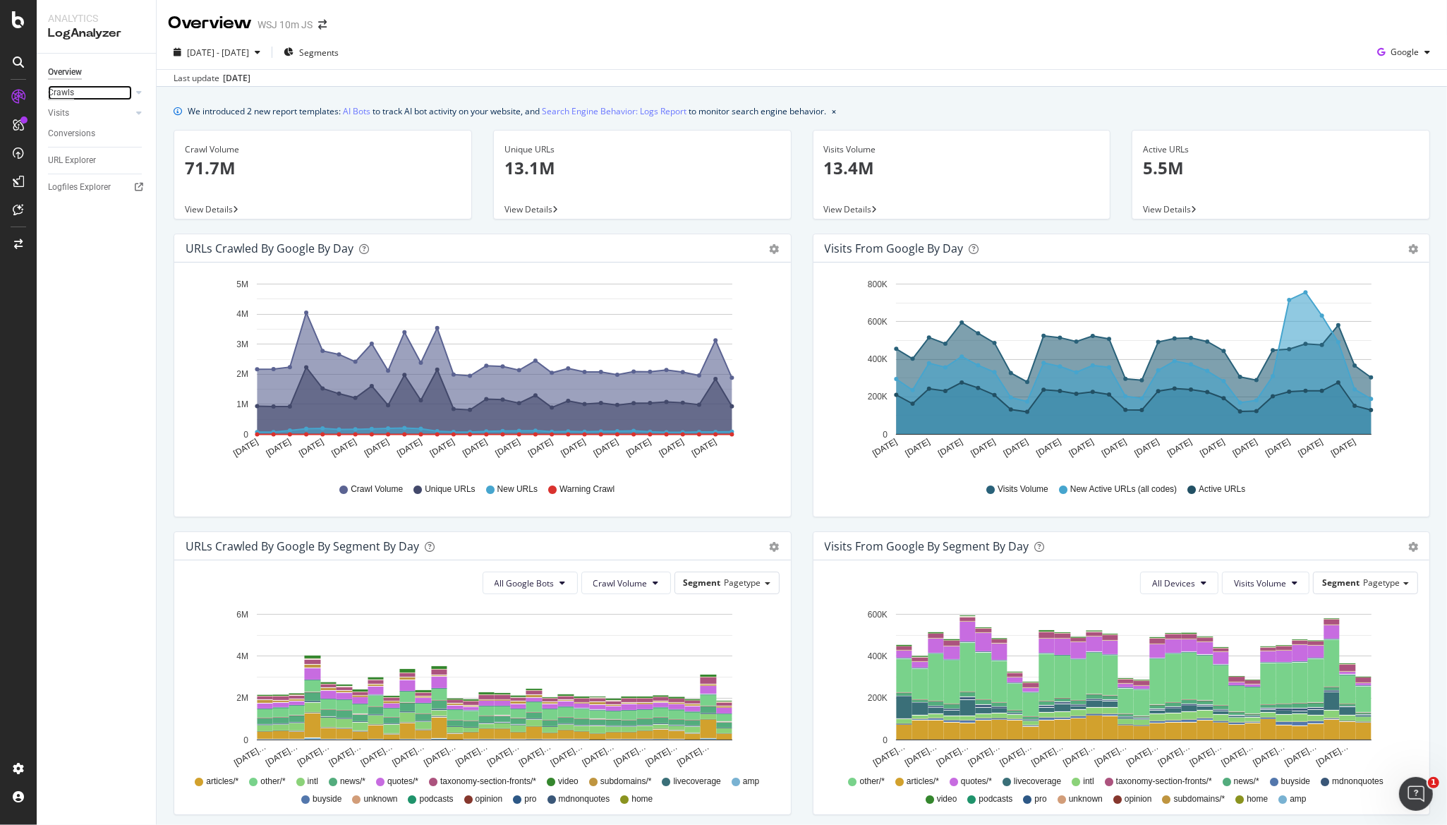
click at [73, 93] on div "Crawls" at bounding box center [61, 92] width 26 height 15
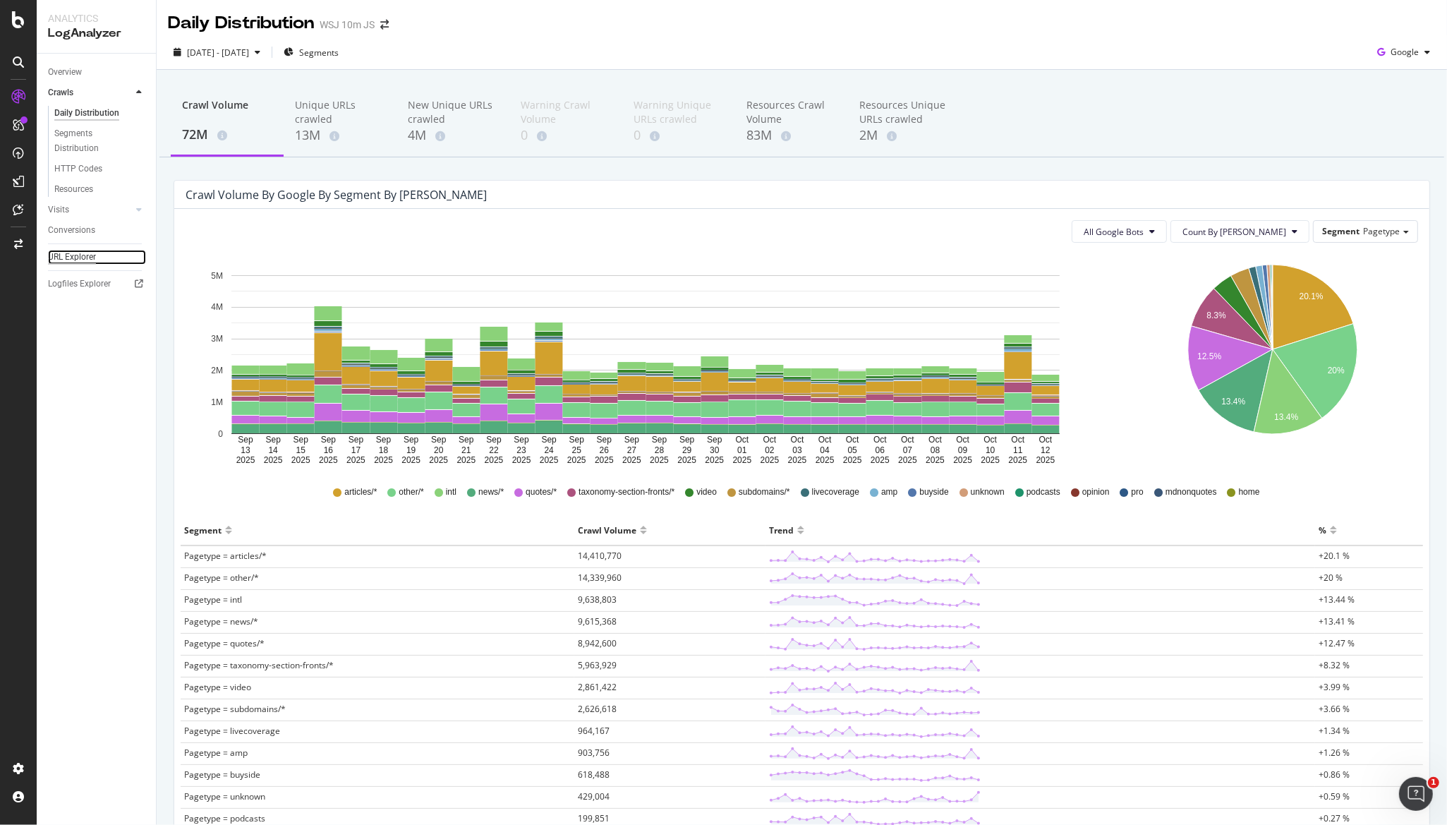
click at [64, 254] on div "URL Explorer" at bounding box center [72, 257] width 48 height 15
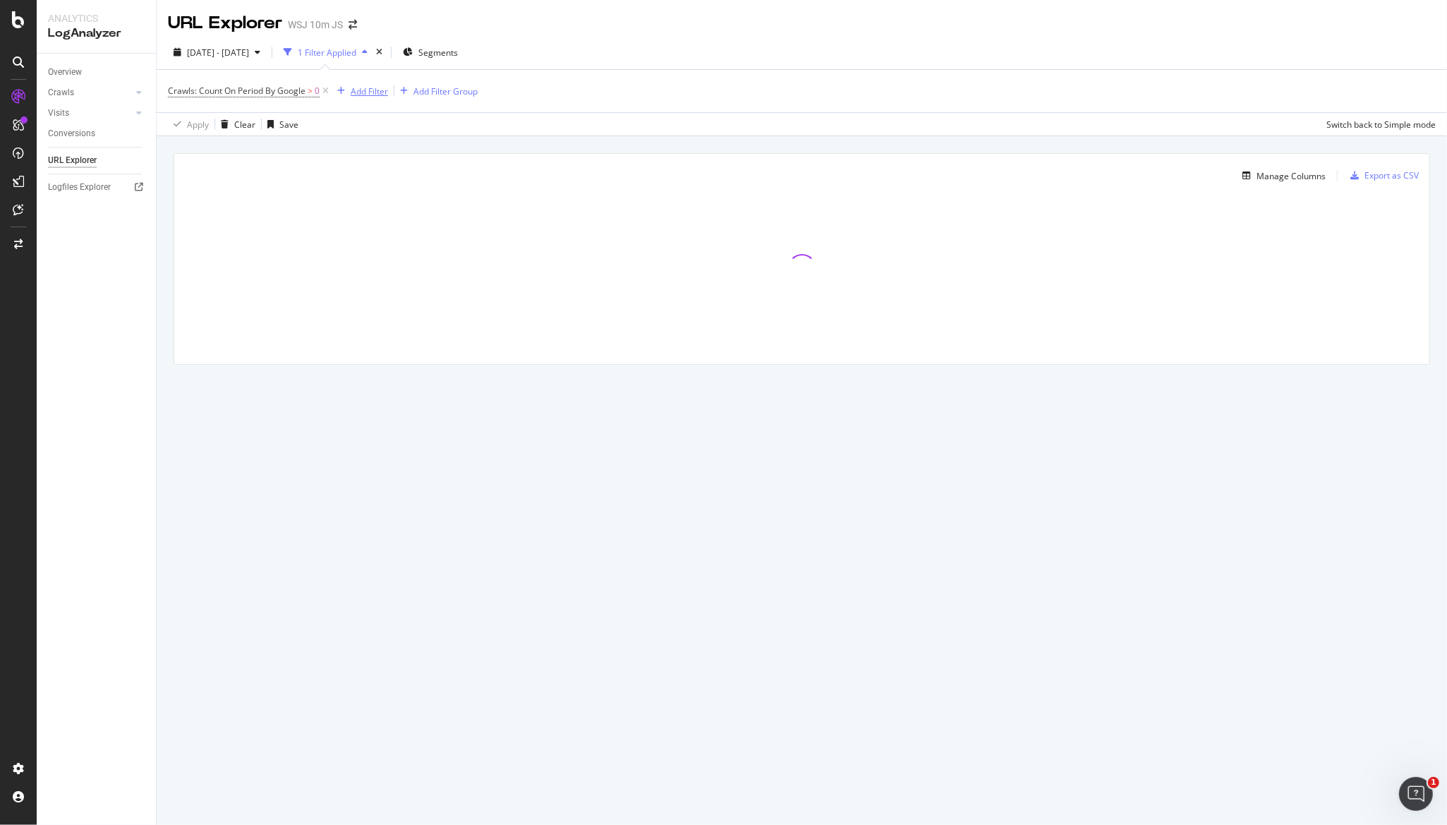
click at [358, 95] on div "Add Filter" at bounding box center [369, 91] width 37 height 12
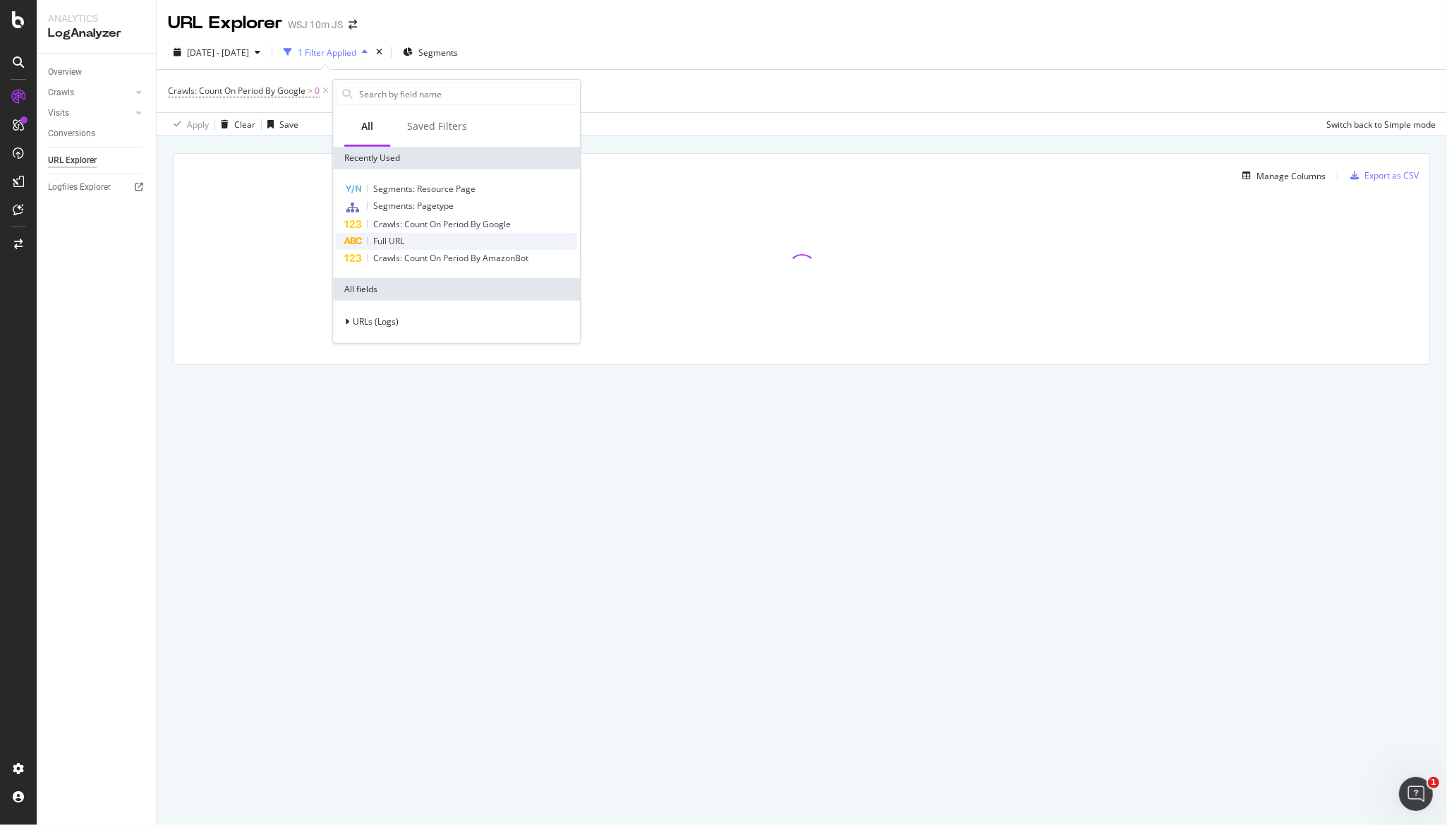
click at [391, 236] on span "Full URL" at bounding box center [388, 241] width 31 height 12
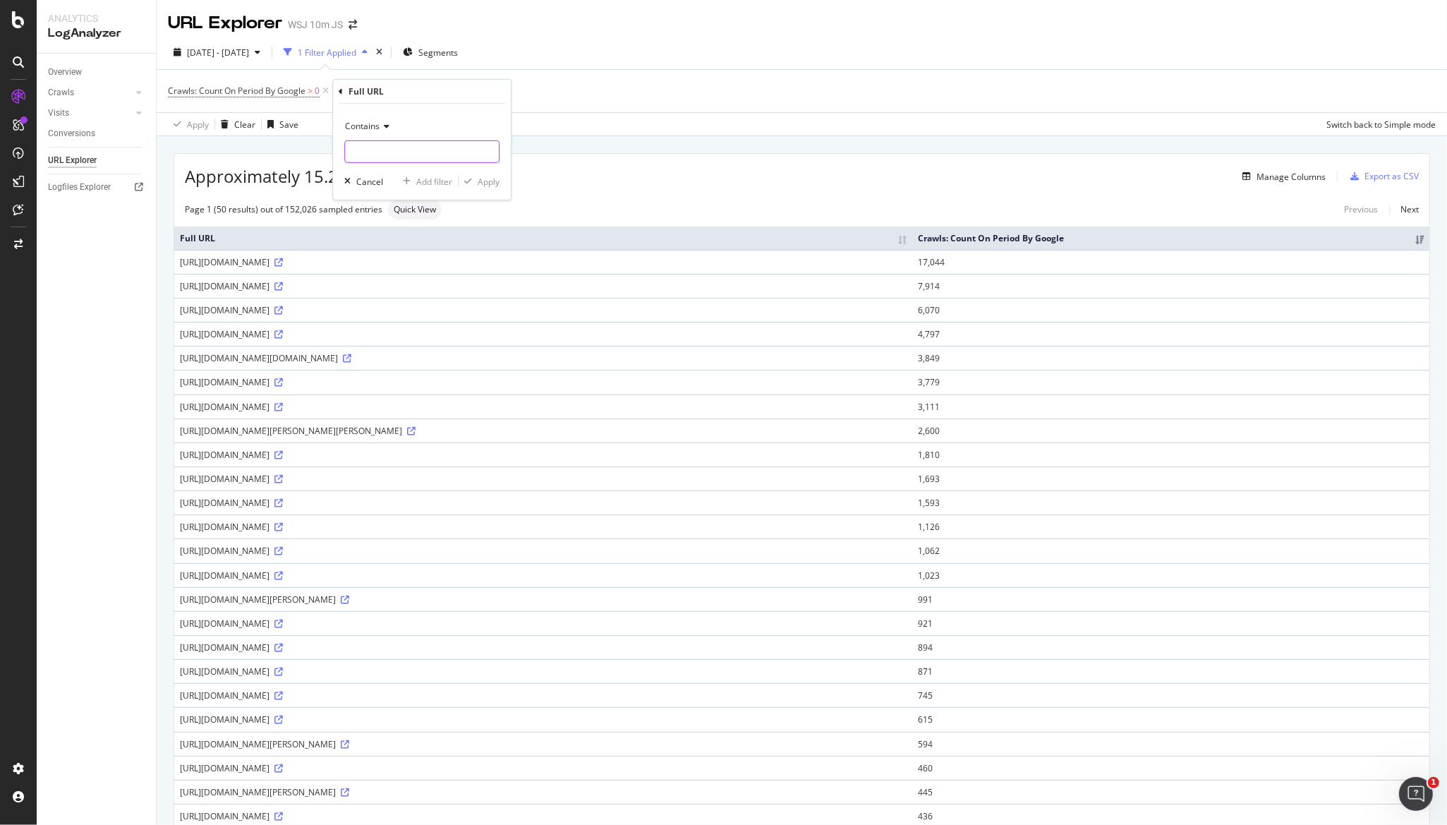
click at [388, 152] on input "text" at bounding box center [422, 151] width 154 height 23
paste input "video-api.wsj.com"
type input "video-api.wsj.com"
click at [476, 180] on div "button" at bounding box center [468, 181] width 19 height 8
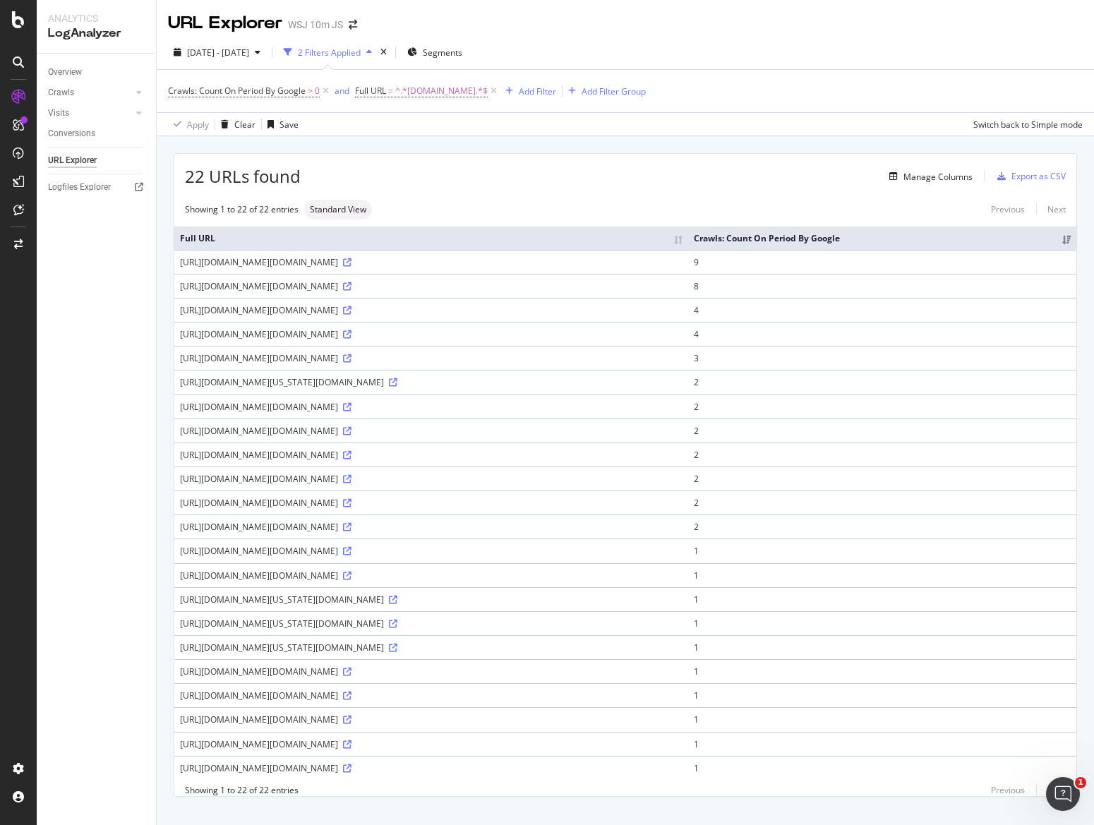
click at [674, 188] on div "22 URLs found Manage Columns Export as CSV Showing 1 to 22 of 22 entries Standa…" at bounding box center [625, 475] width 902 height 642
click at [930, 177] on div "Manage Columns" at bounding box center [937, 177] width 69 height 12
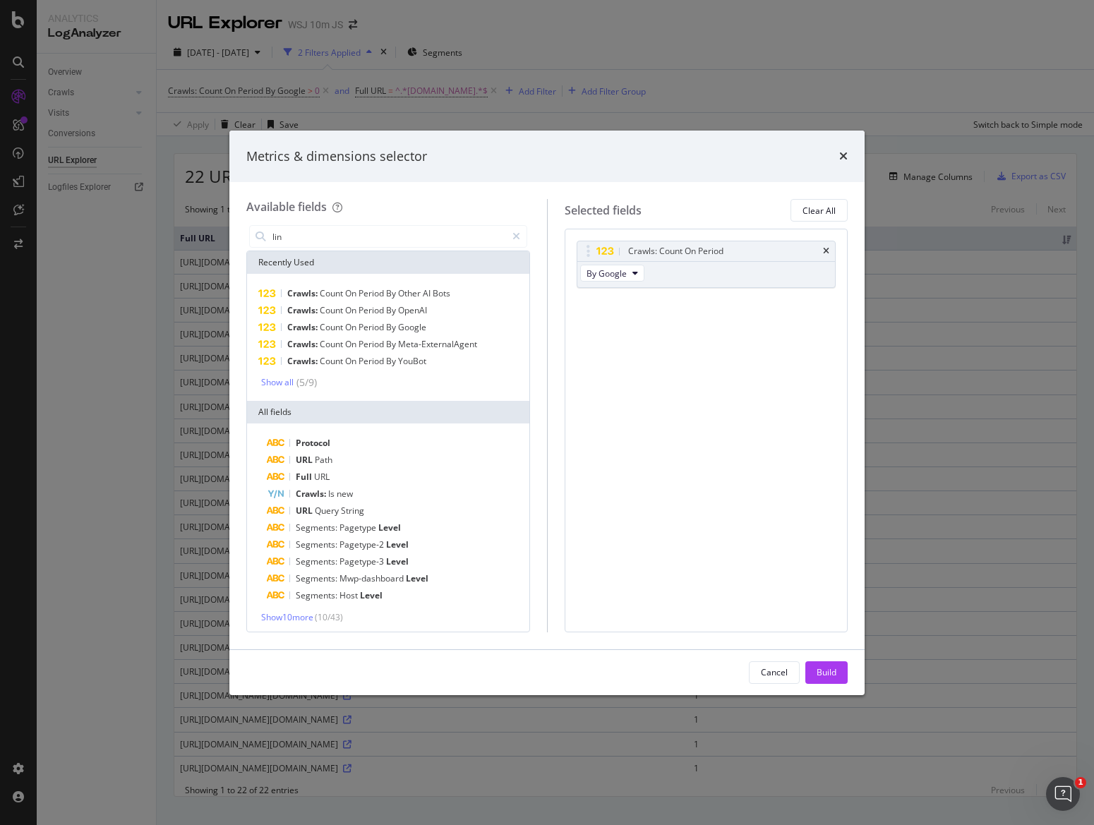
type input "link"
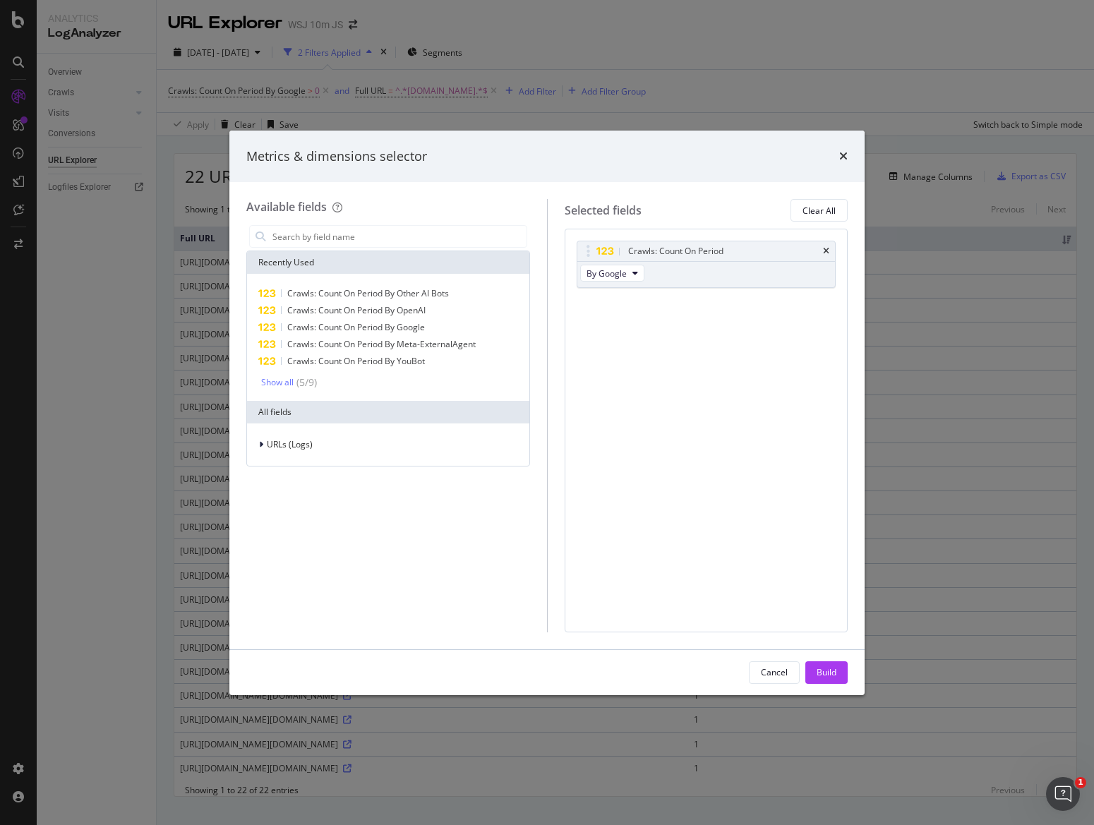
click at [14, 83] on div "Metrics & dimensions selector Available fields Recently Used Crawls: Count On P…" at bounding box center [547, 412] width 1094 height 825
